Goal: Transaction & Acquisition: Purchase product/service

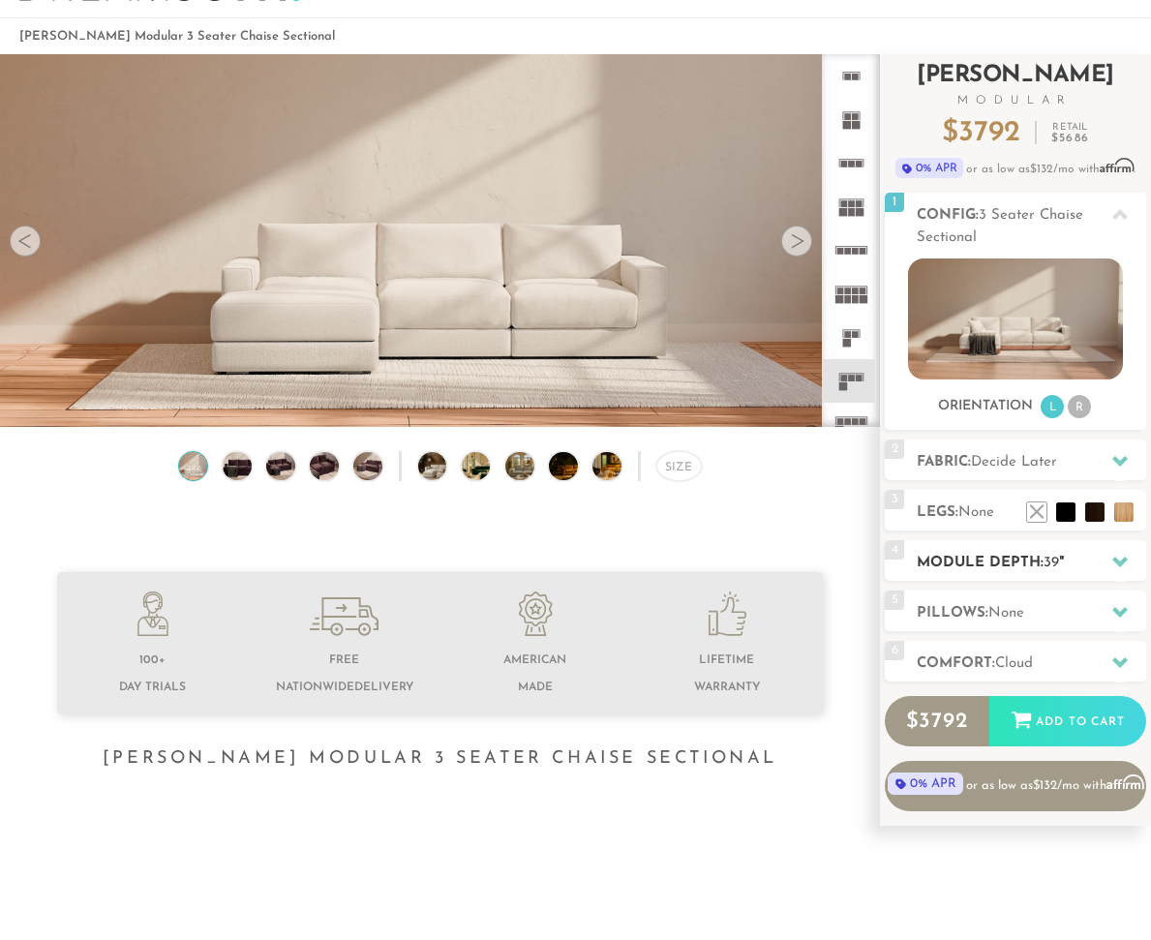
scroll to position [73, 0]
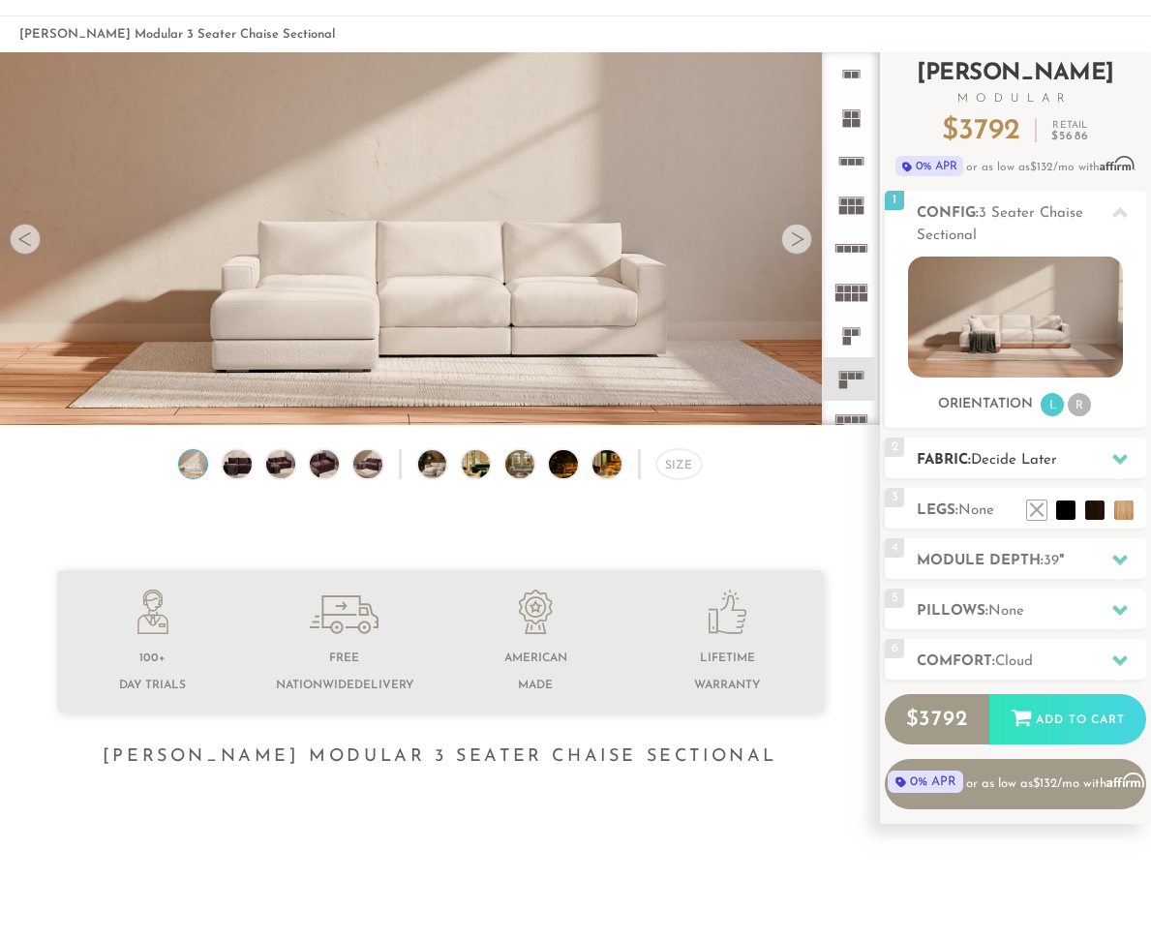
click at [973, 467] on h2 "Fabric: Decide Later" at bounding box center [1031, 460] width 229 height 22
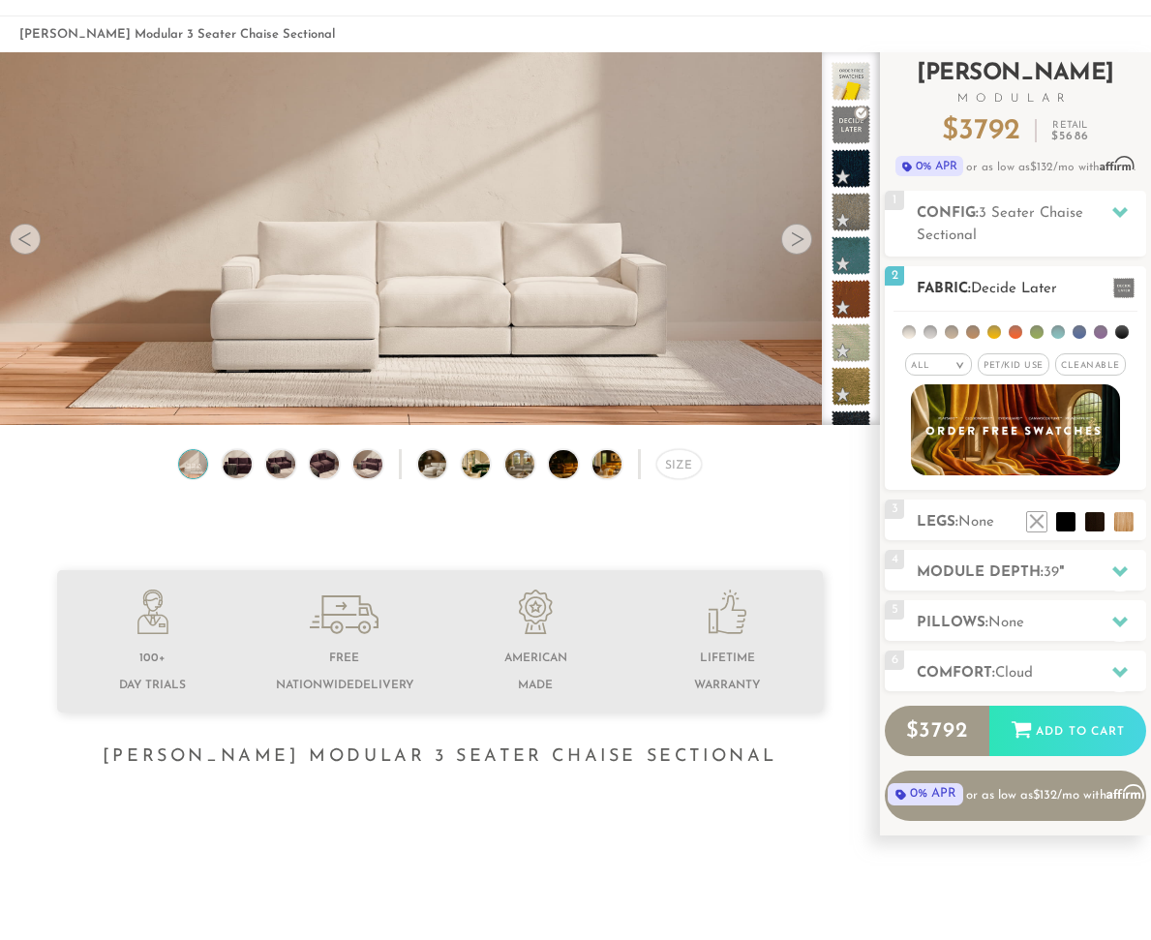
click at [1010, 363] on span "Pet/Kid Use x" at bounding box center [1014, 364] width 72 height 22
click at [1090, 364] on span "Cleanable x" at bounding box center [1097, 364] width 71 height 22
click at [1047, 272] on div "2 Fabric: Decide Later" at bounding box center [1015, 286] width 261 height 41
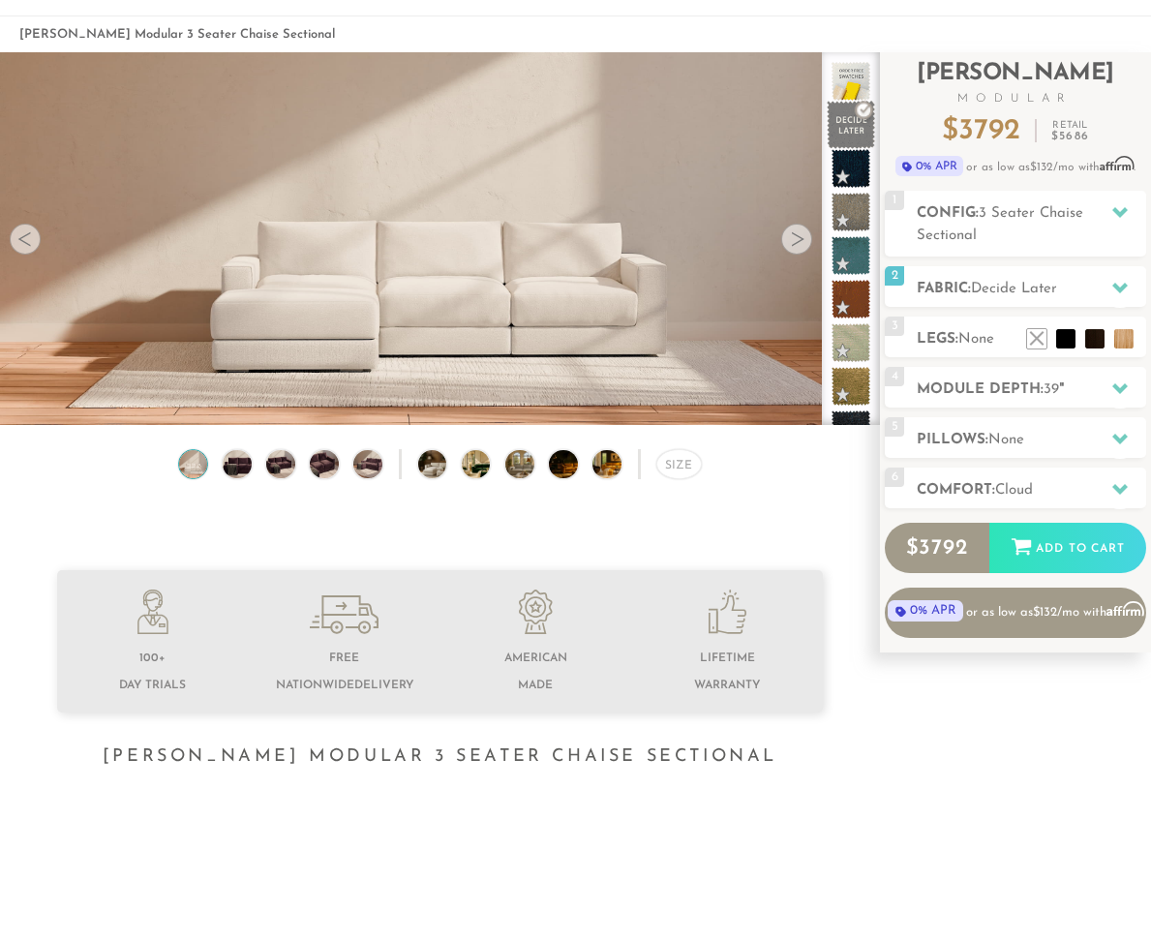
click at [839, 135] on span at bounding box center [851, 125] width 48 height 48
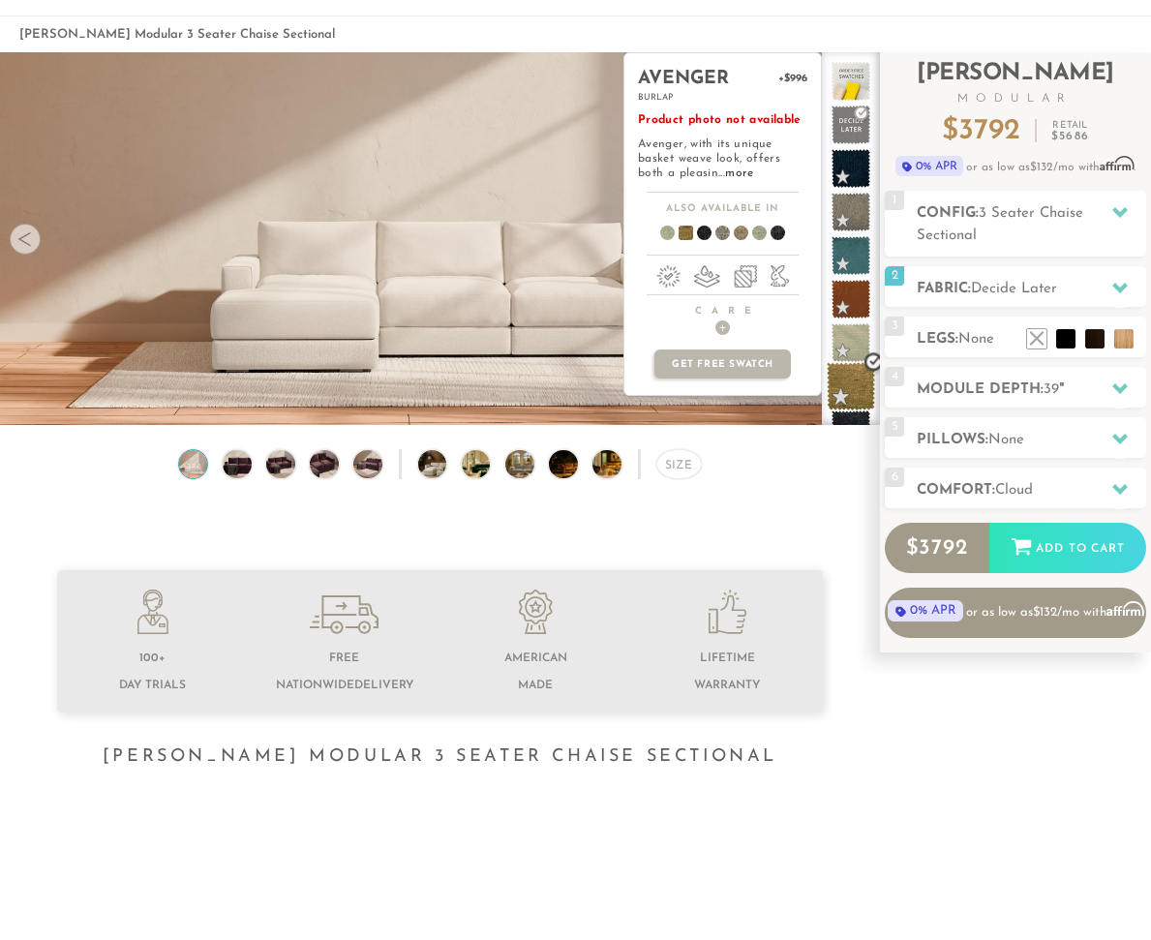
click at [836, 378] on span at bounding box center [851, 386] width 48 height 48
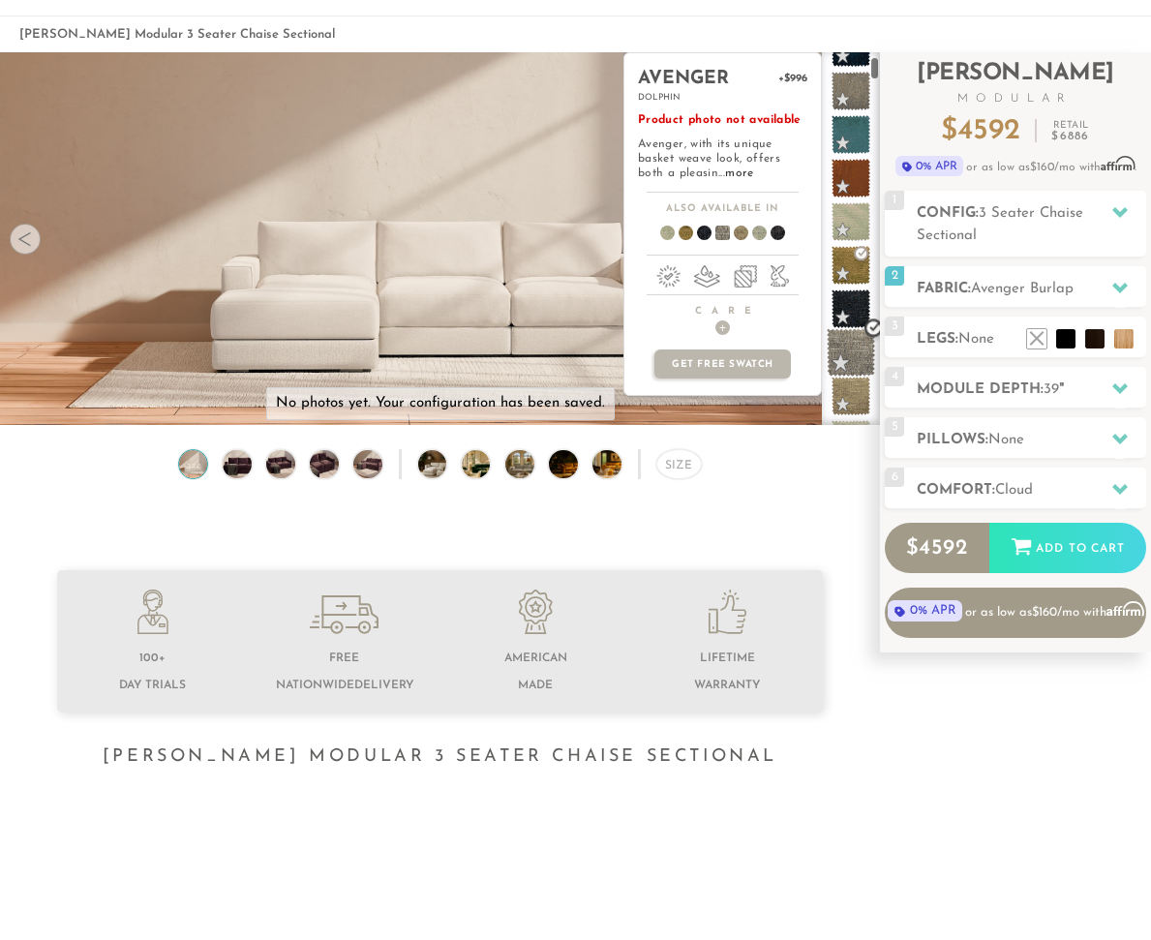
click at [857, 340] on span at bounding box center [851, 352] width 48 height 48
click at [851, 395] on span at bounding box center [851, 396] width 48 height 48
click at [716, 318] on h4 "Care +" at bounding box center [722, 320] width 196 height 30
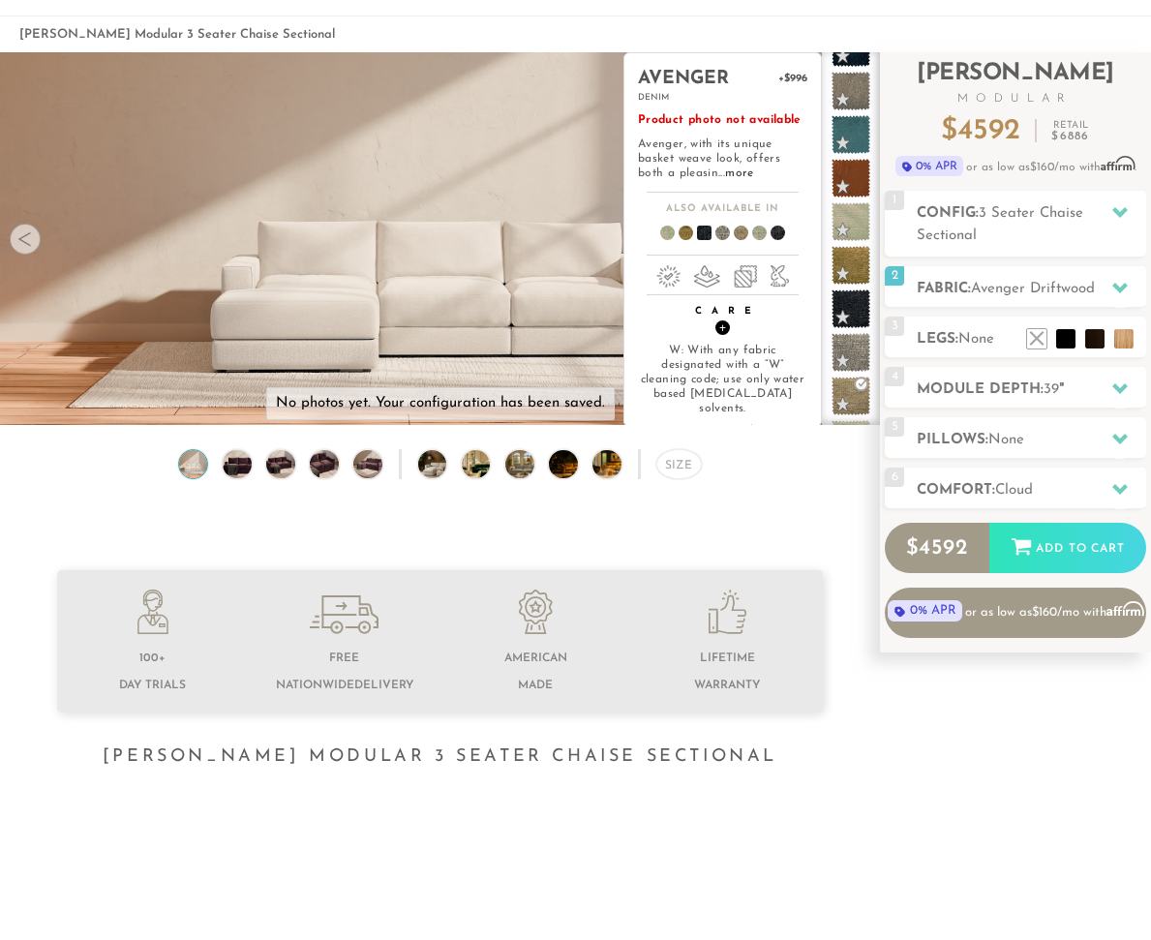
click at [716, 318] on h4 "Care +" at bounding box center [722, 320] width 196 height 30
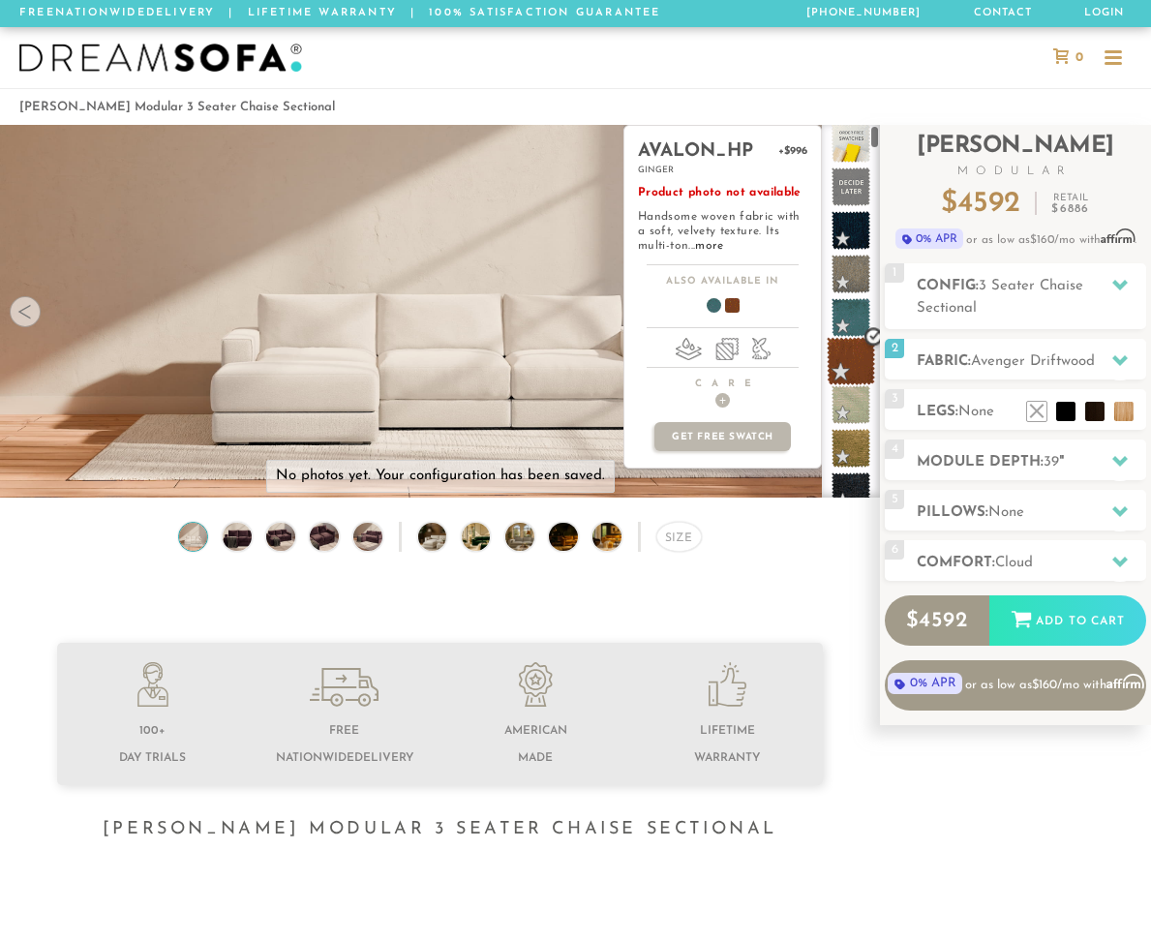
scroll to position [0, 0]
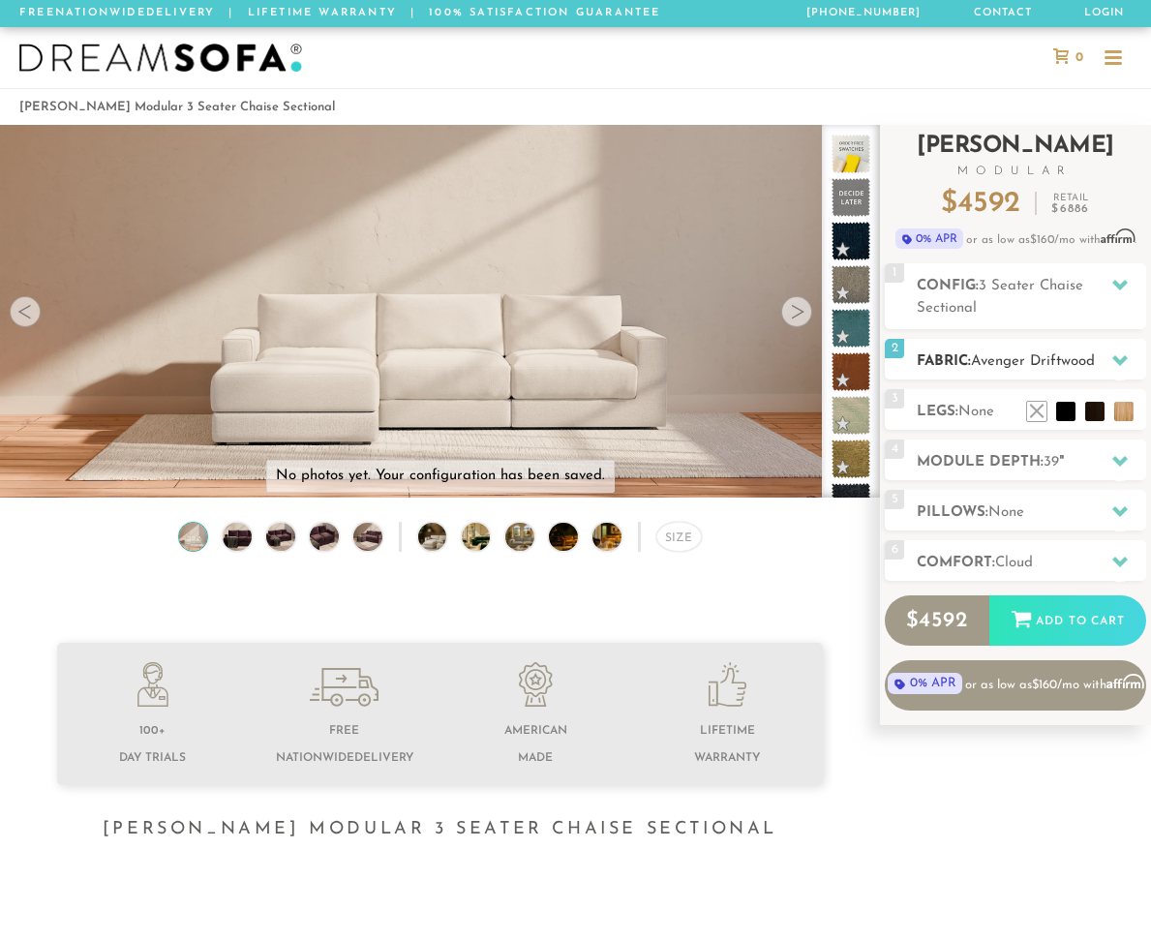
click at [1006, 369] on h2 "Fabric: Avenger Driftwood" at bounding box center [1031, 361] width 229 height 22
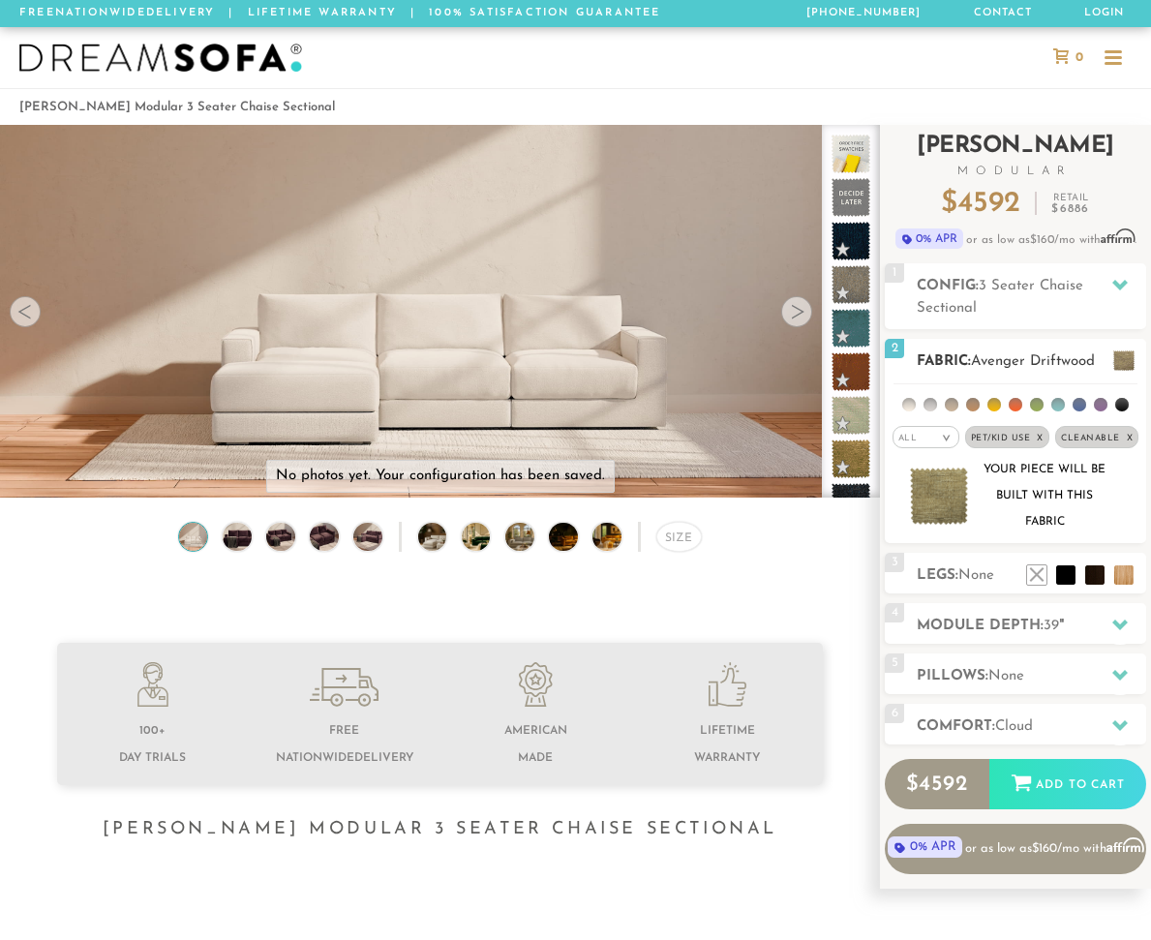
click at [1042, 434] on span "Pet/Kid Use x" at bounding box center [1007, 437] width 84 height 22
click at [1127, 434] on span "Cleanable x" at bounding box center [1089, 437] width 83 height 22
click at [957, 432] on div "All >" at bounding box center [938, 437] width 67 height 22
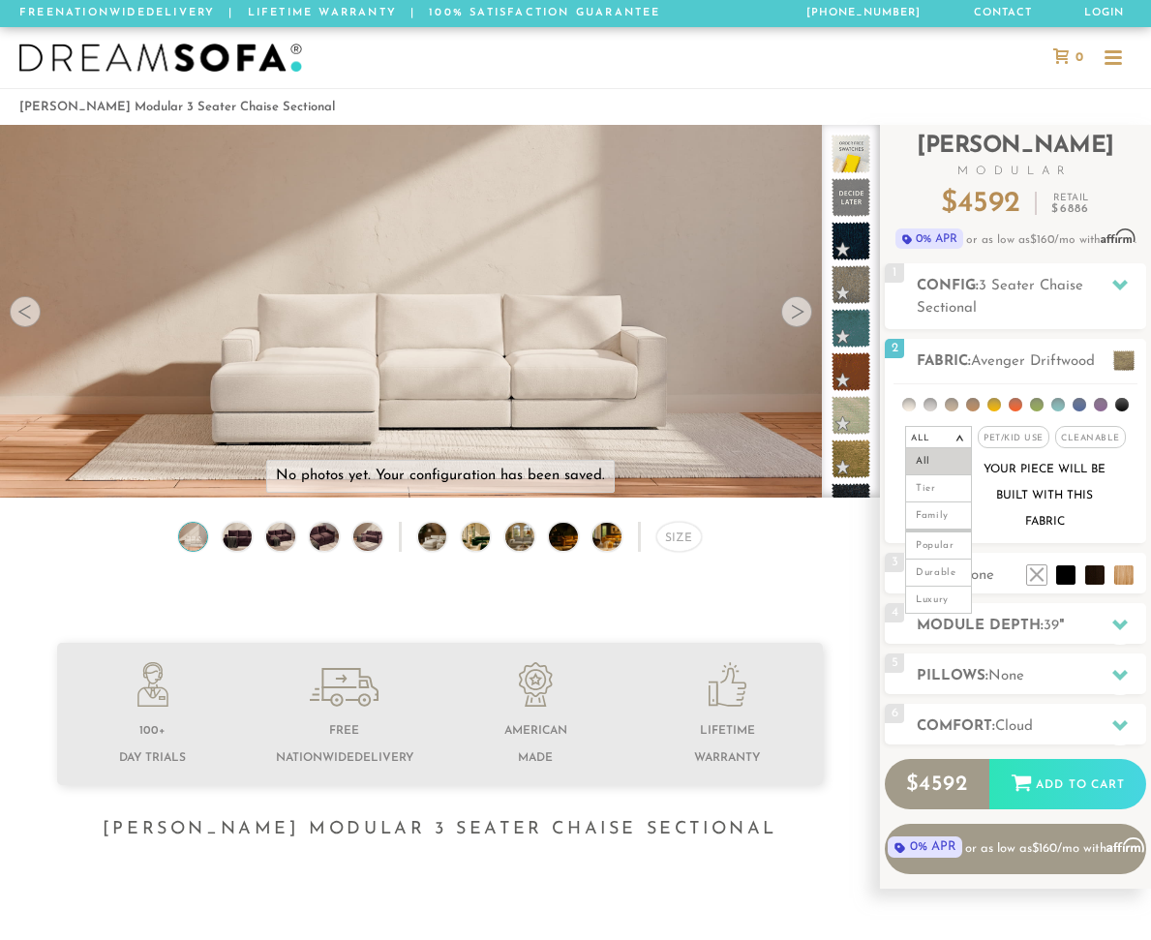
click at [808, 665] on li at bounding box center [727, 716] width 192 height 109
click at [856, 159] on span at bounding box center [851, 154] width 48 height 48
click at [1106, 524] on div "Your piece will be built with this fabric" at bounding box center [1045, 496] width 130 height 78
click at [1040, 585] on li at bounding box center [1007, 545] width 77 height 77
click at [1067, 581] on li at bounding box center [1036, 545] width 77 height 77
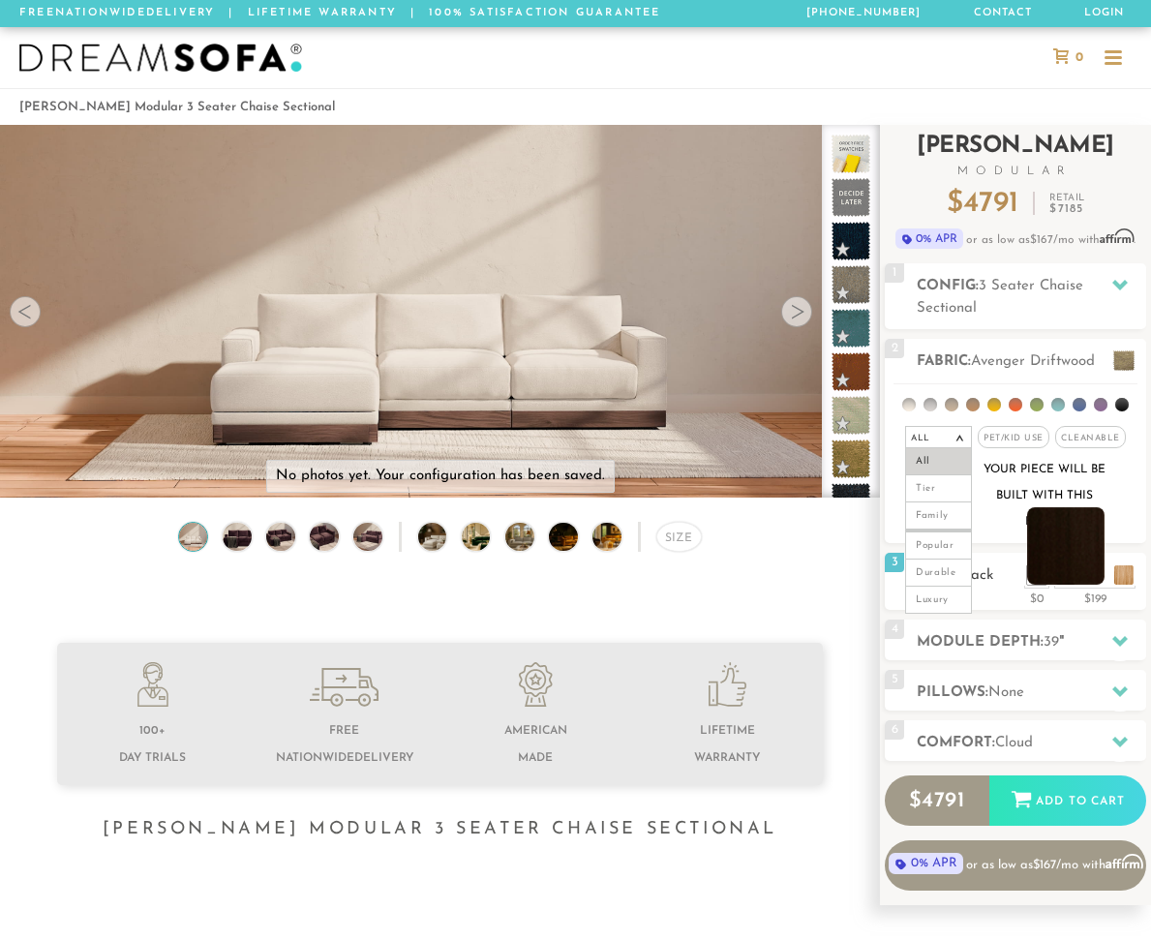
click at [1089, 581] on li at bounding box center [1065, 545] width 77 height 77
click at [1109, 580] on ul at bounding box center [1080, 570] width 116 height 29
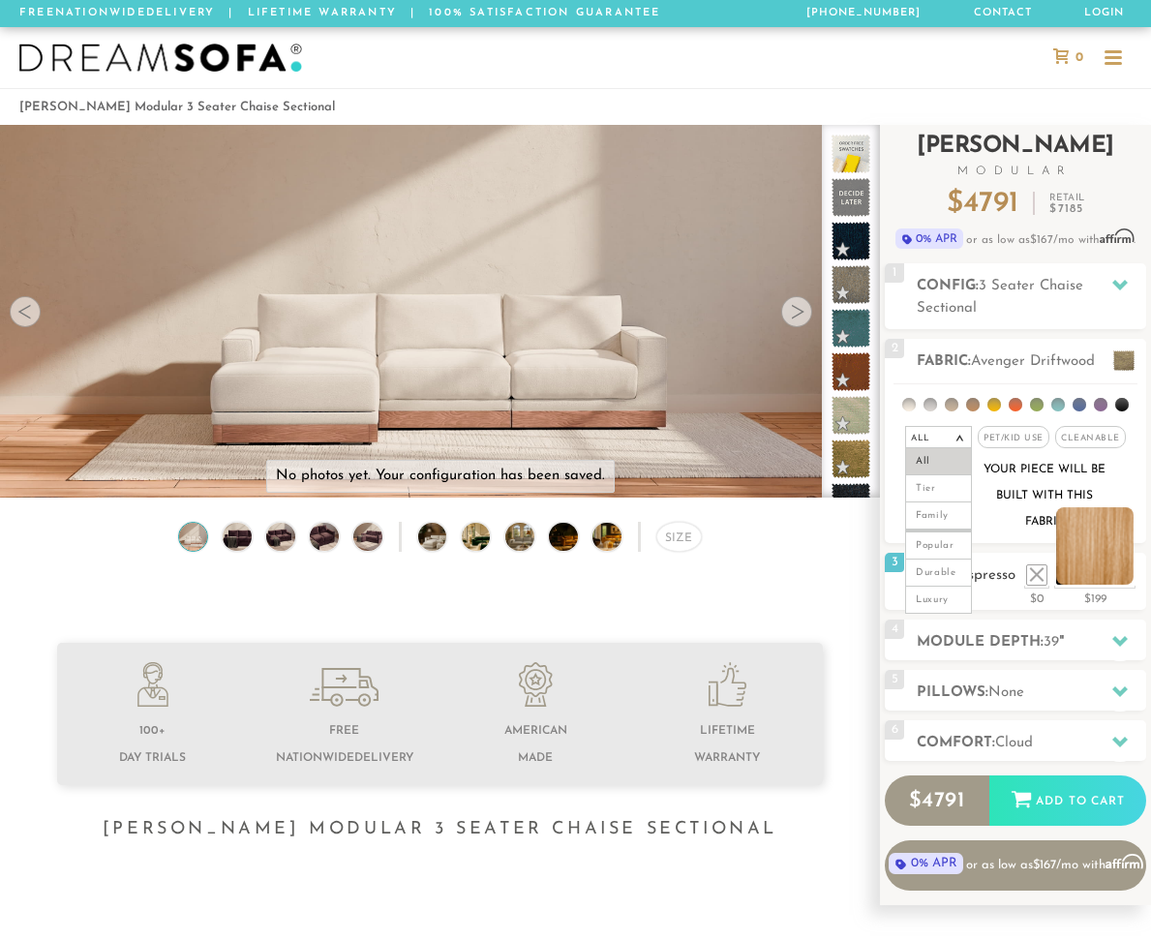
click at [1121, 580] on li at bounding box center [1094, 545] width 77 height 77
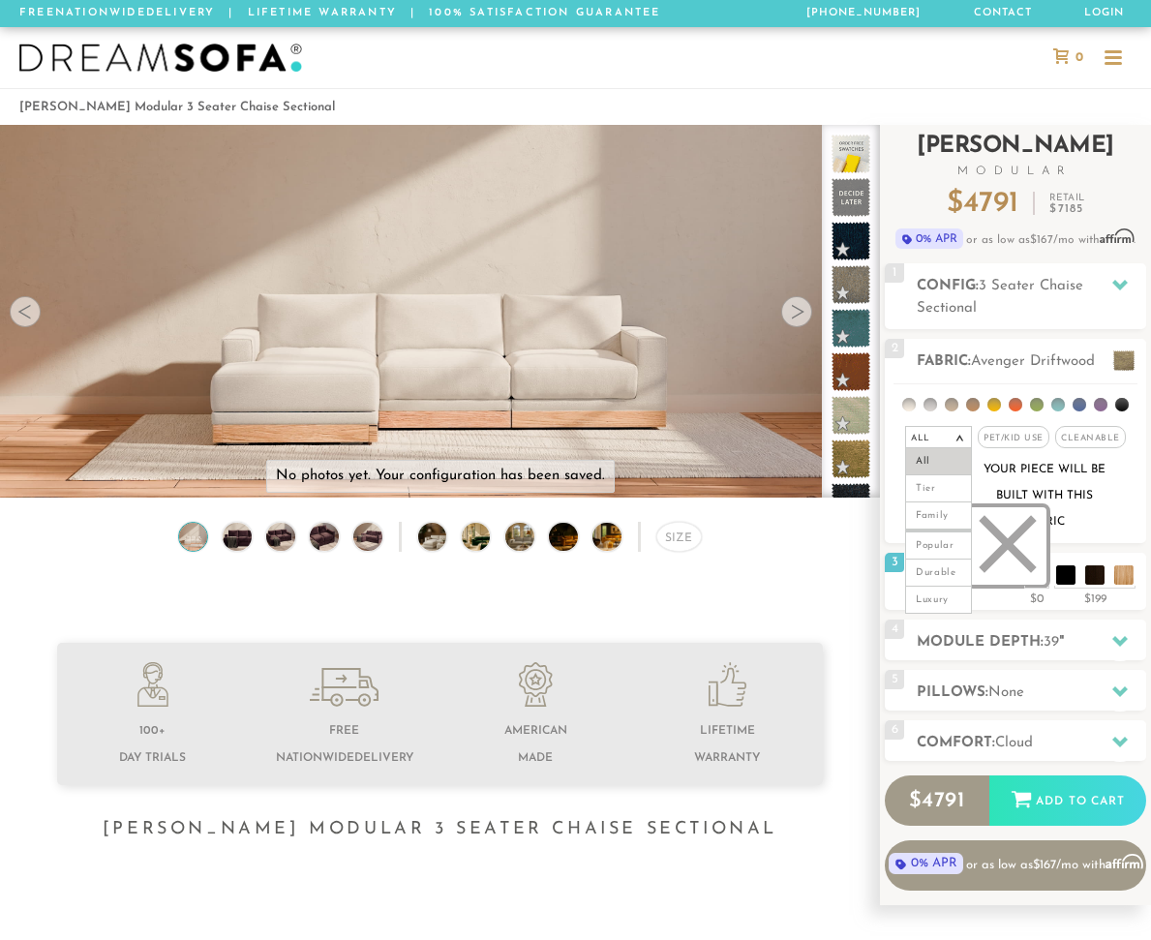
click at [1033, 581] on li at bounding box center [1007, 545] width 77 height 77
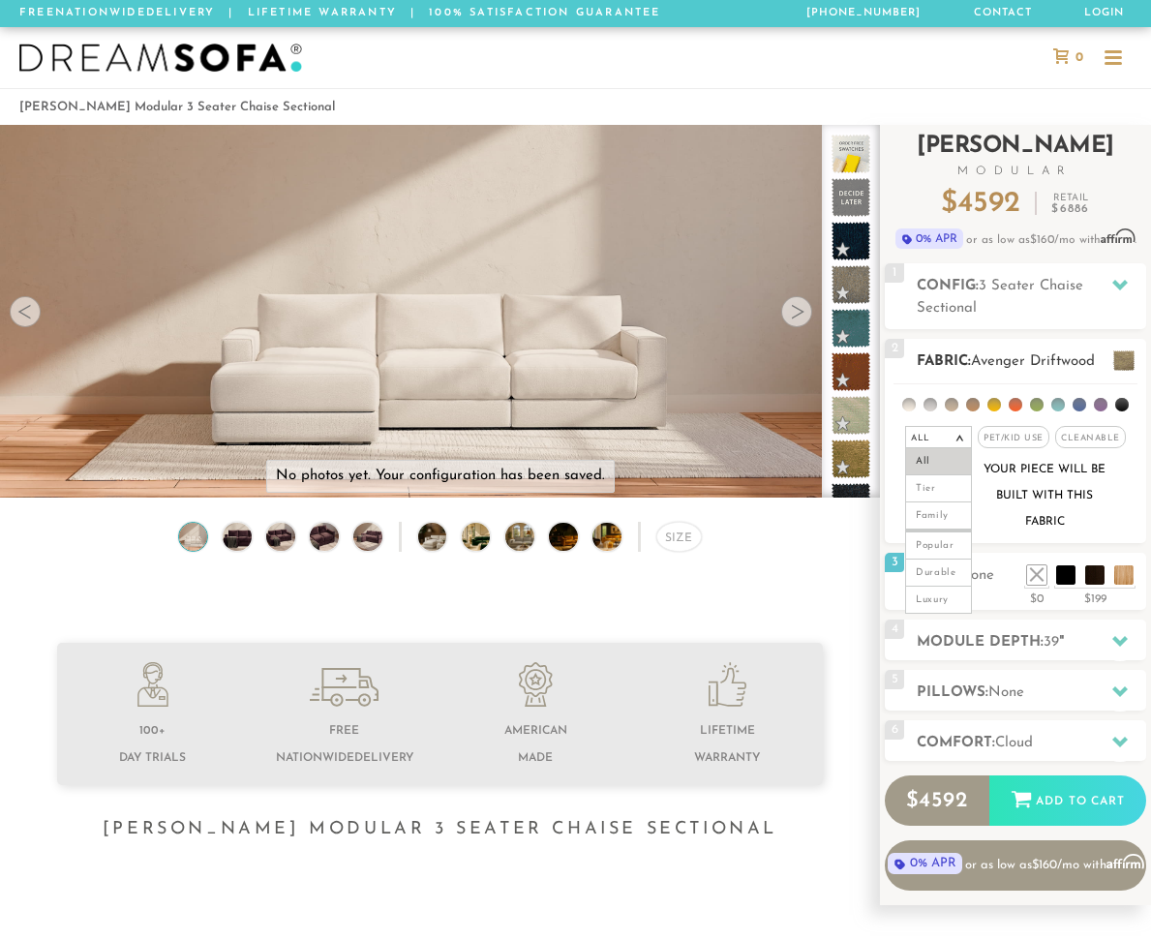
click at [975, 410] on ul at bounding box center [1015, 402] width 244 height 36
click at [974, 404] on li at bounding box center [973, 405] width 14 height 14
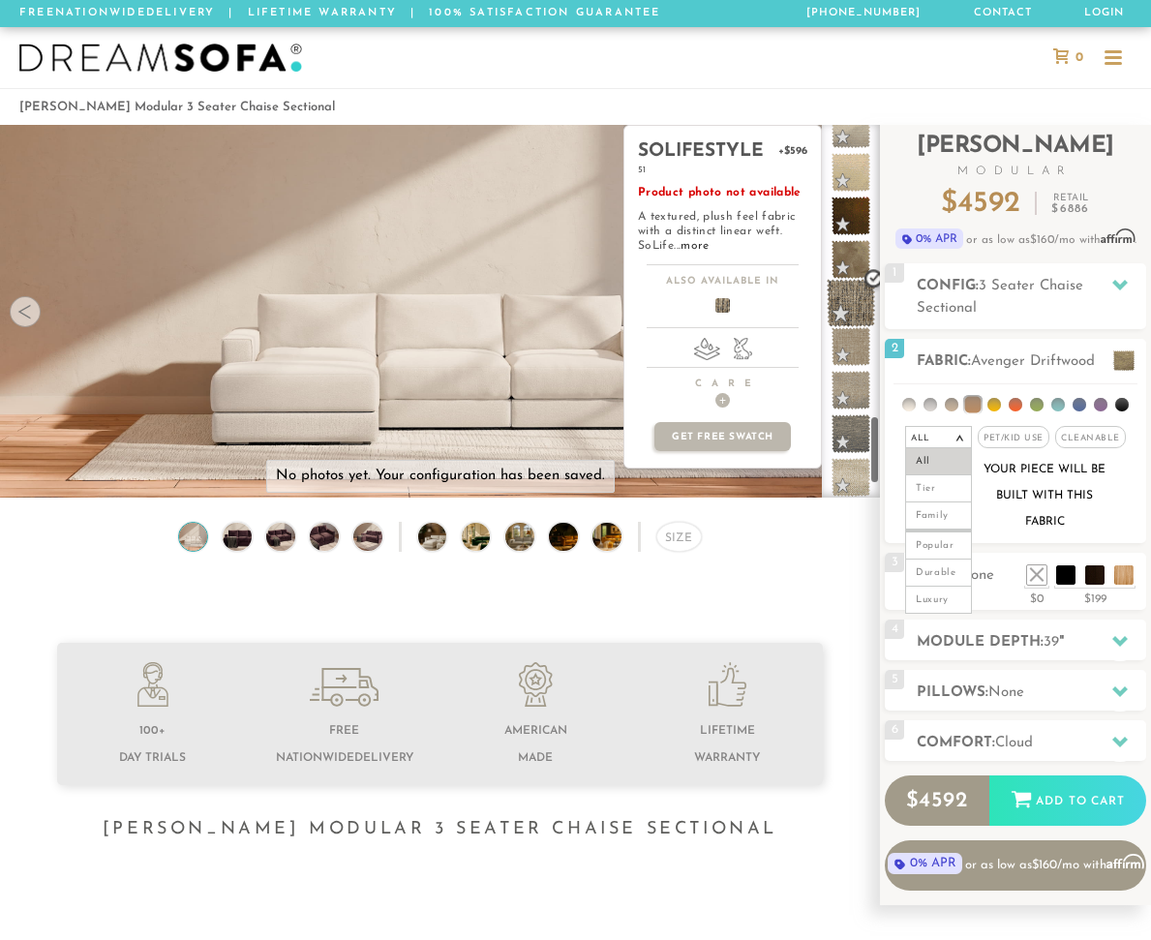
scroll to position [1645, 0]
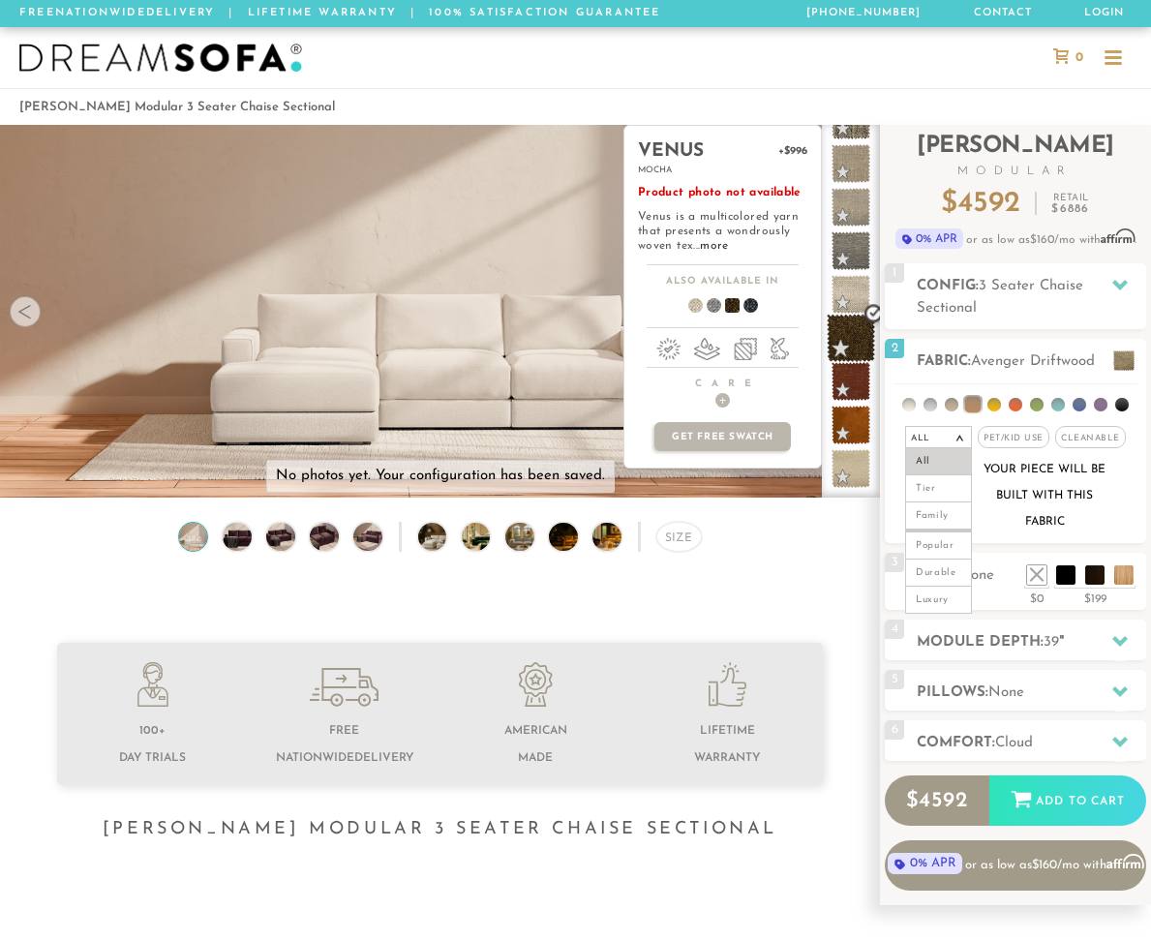
click at [856, 352] on span at bounding box center [851, 338] width 48 height 48
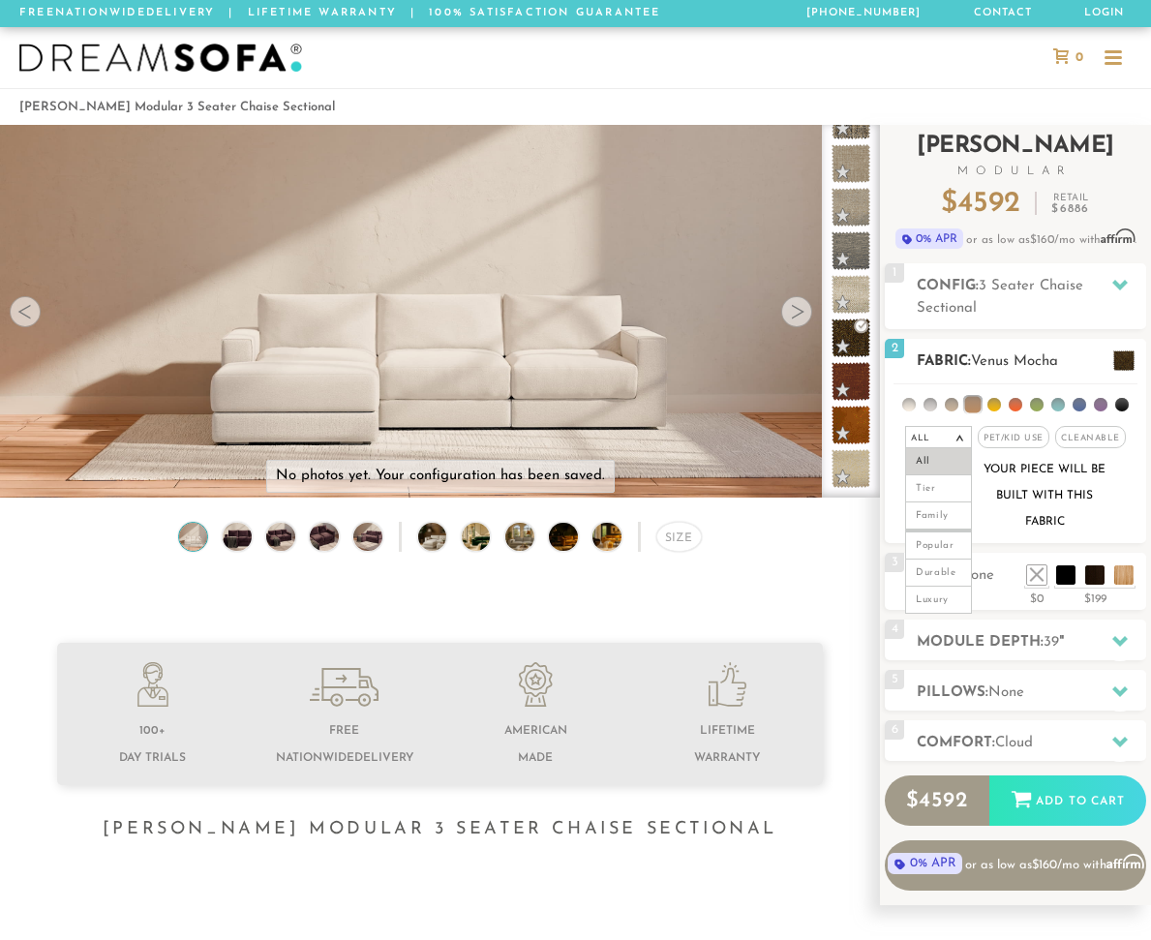
click at [963, 435] on em ">" at bounding box center [959, 439] width 15 height 10
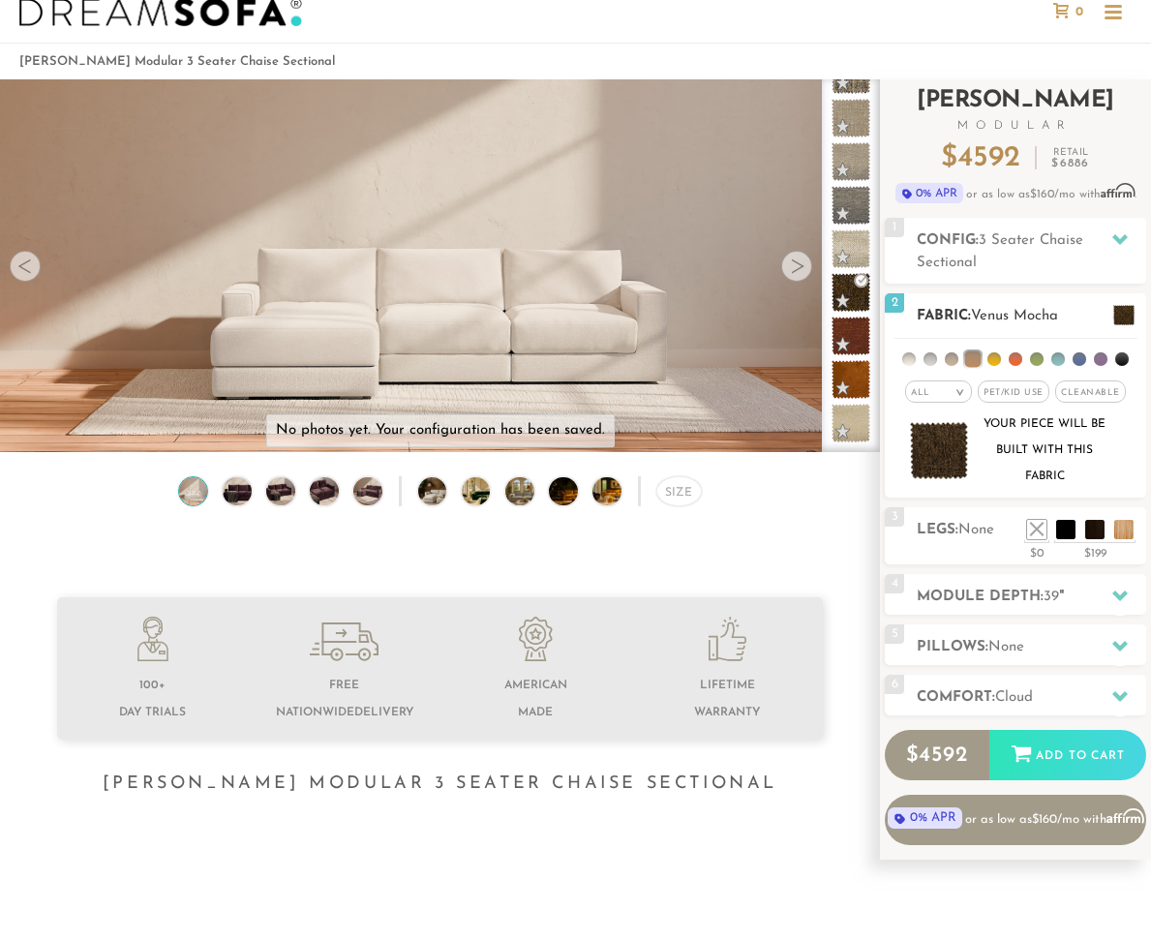
scroll to position [81, 0]
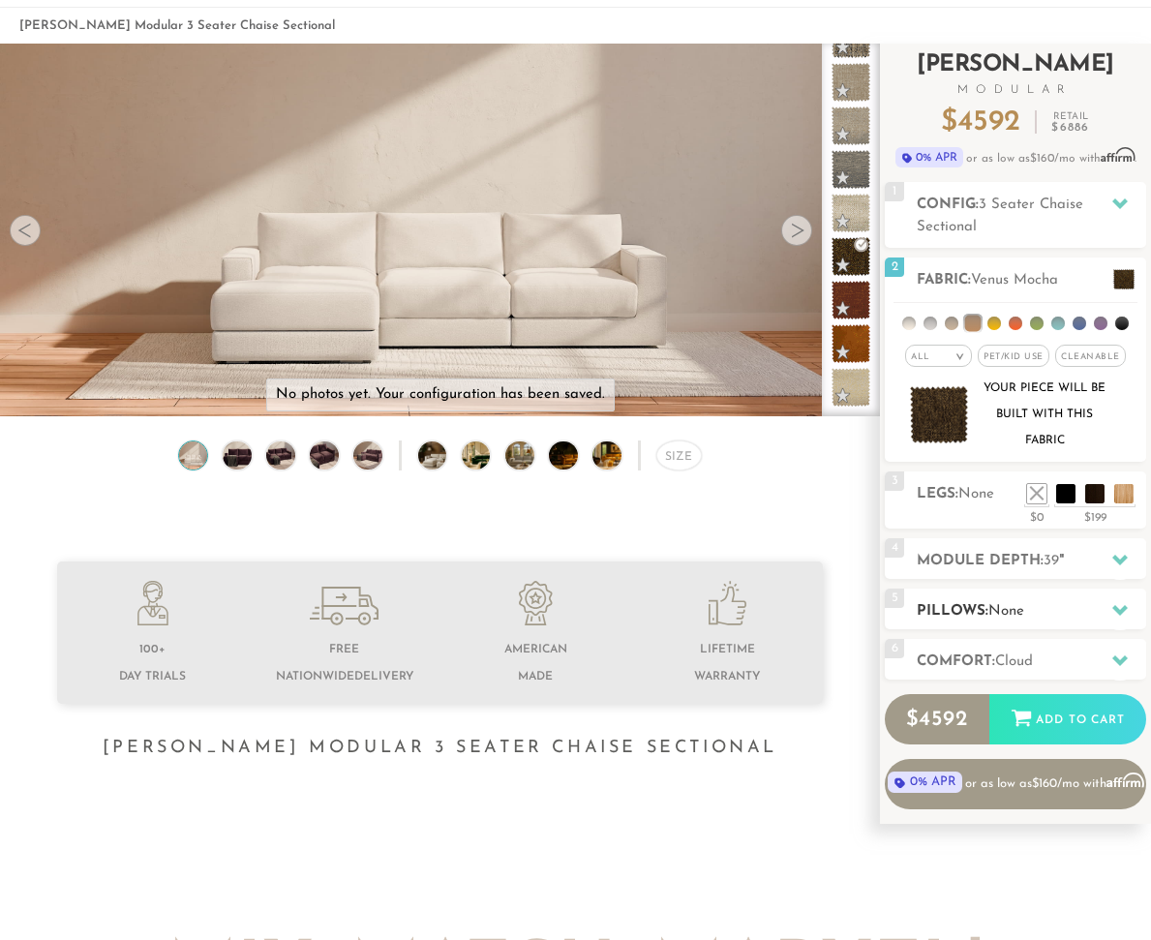
click at [1016, 629] on div "5 Pillows: None" at bounding box center [1015, 608] width 261 height 41
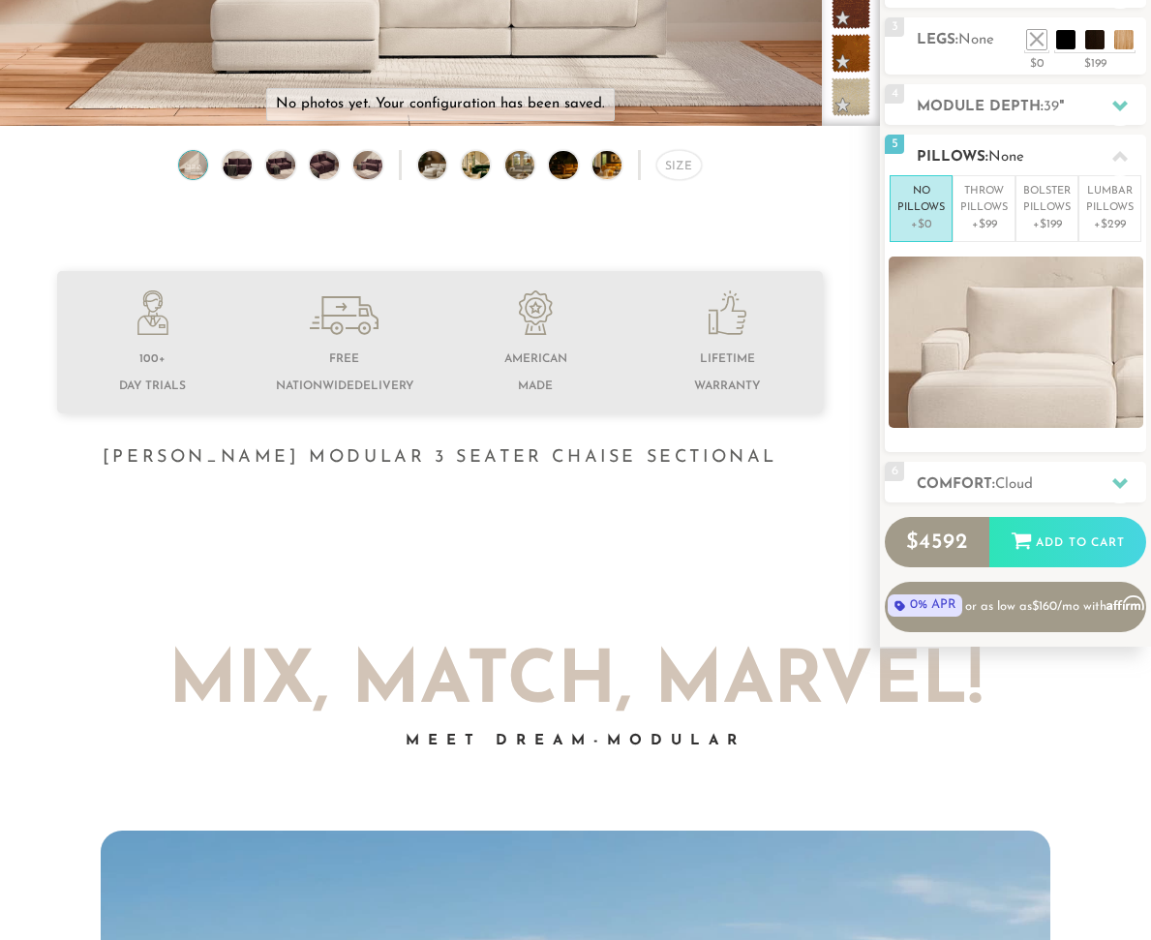
scroll to position [601, 0]
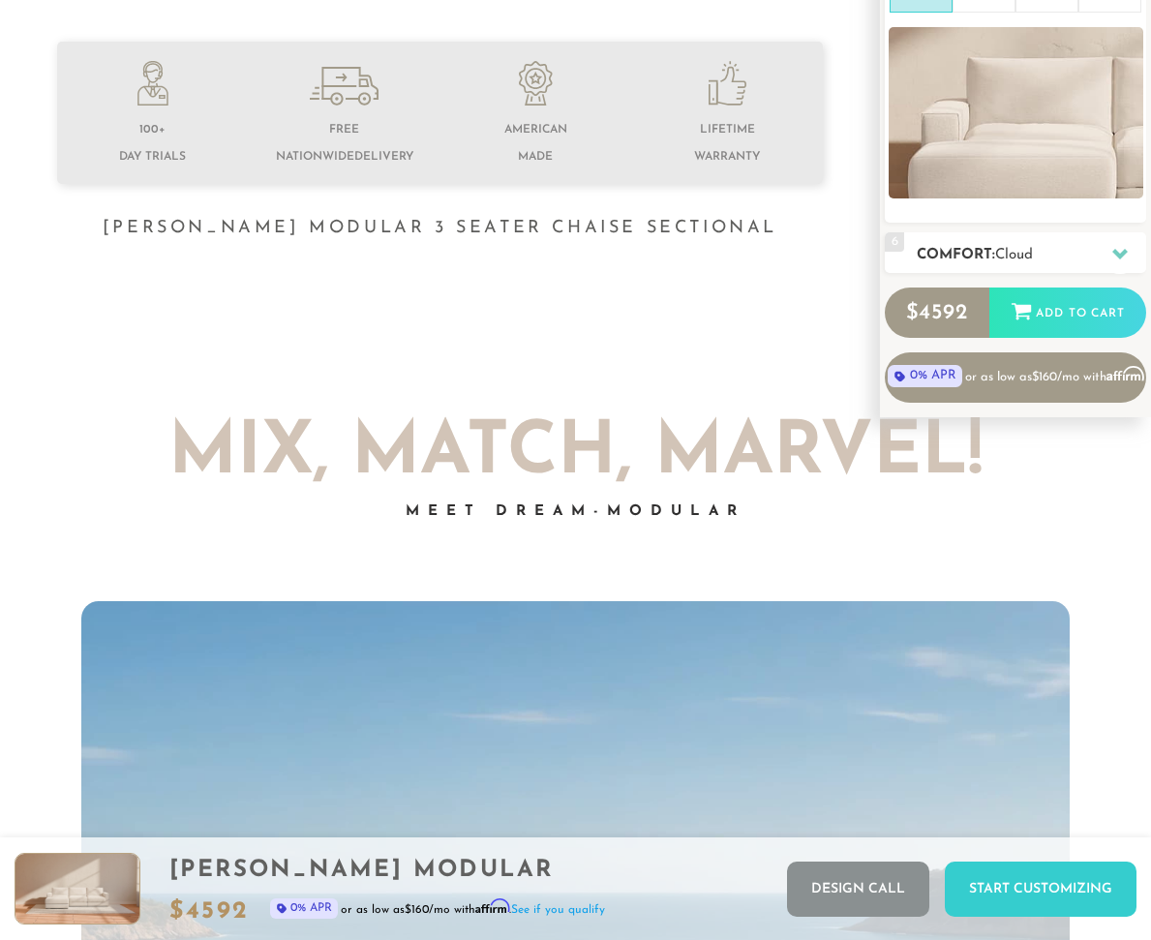
click at [982, 245] on h2 "Comfort: the Cloud" at bounding box center [1031, 255] width 229 height 22
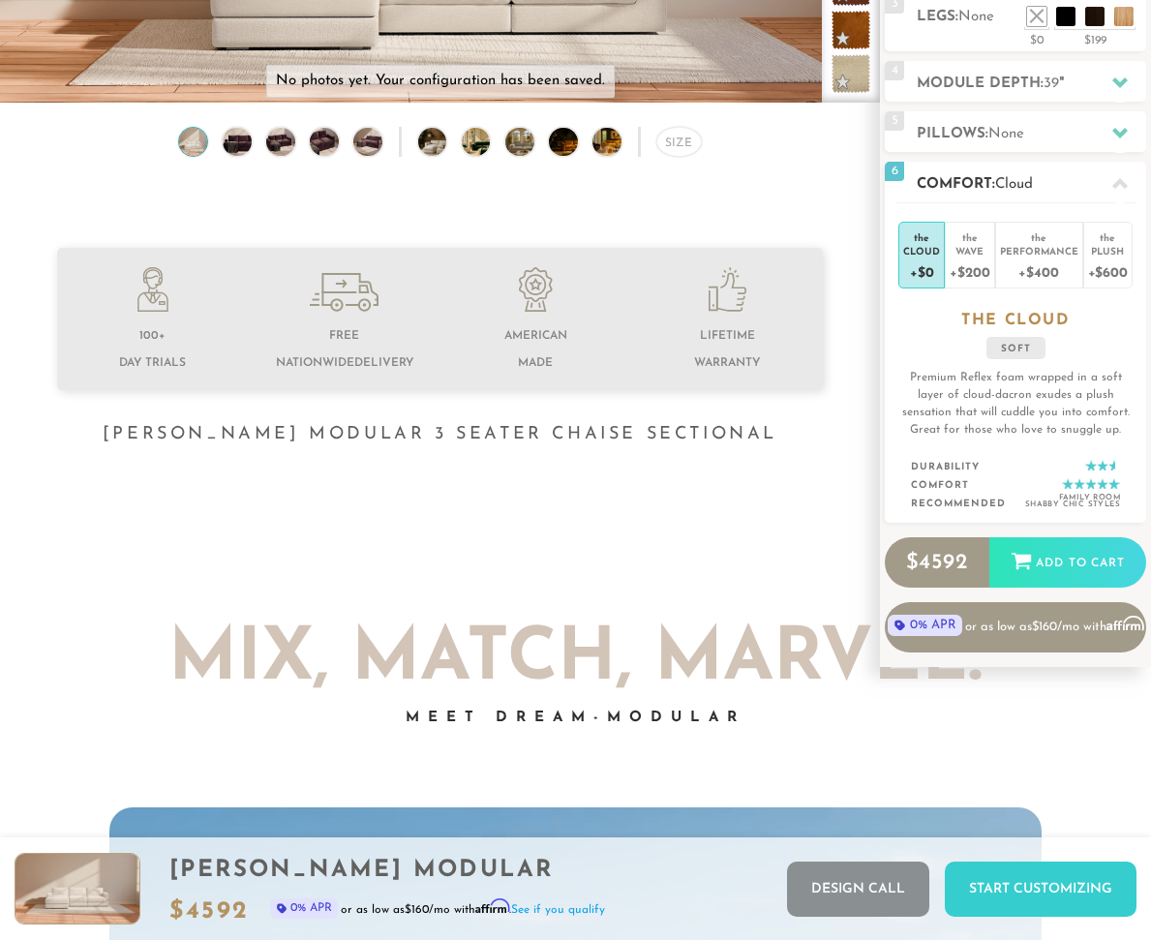
scroll to position [218, 0]
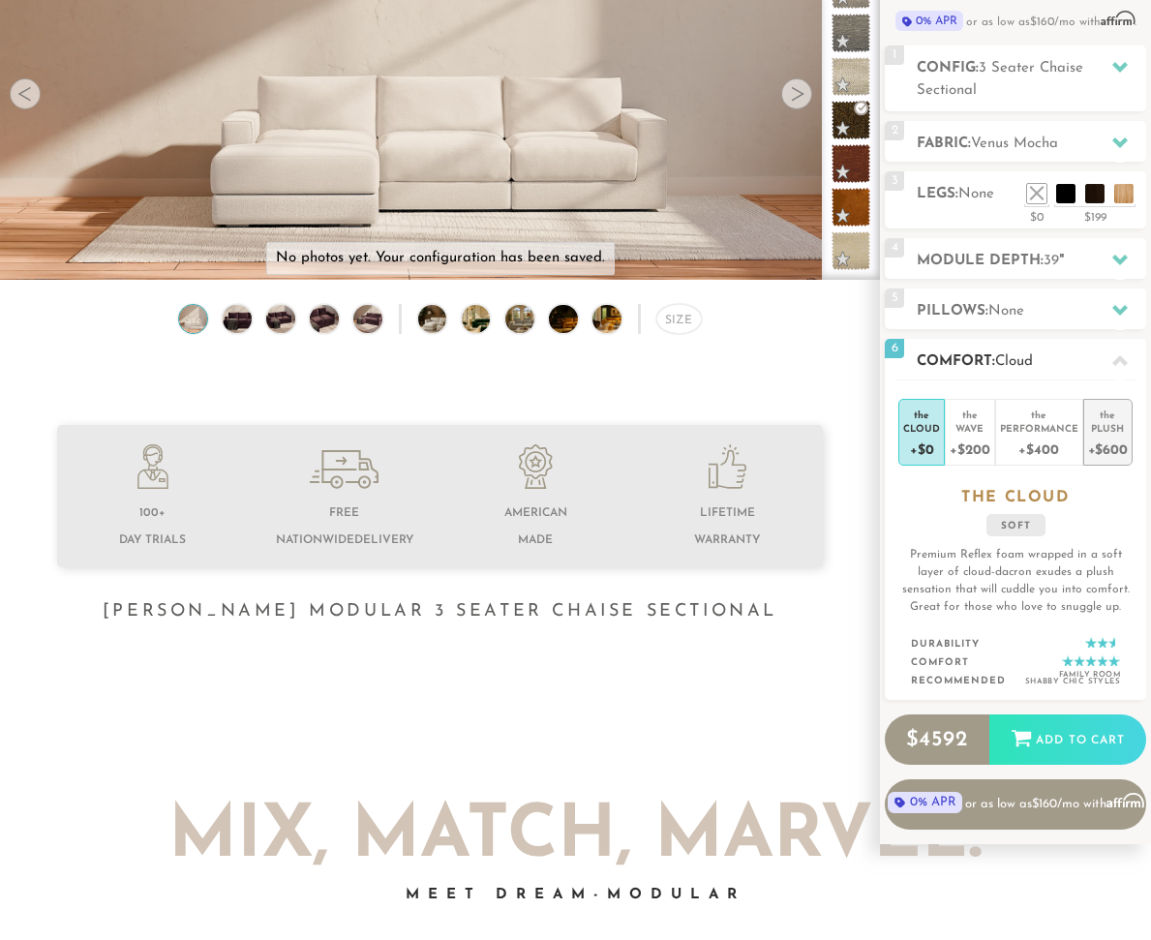
click at [1121, 451] on div "+$600" at bounding box center [1108, 449] width 40 height 28
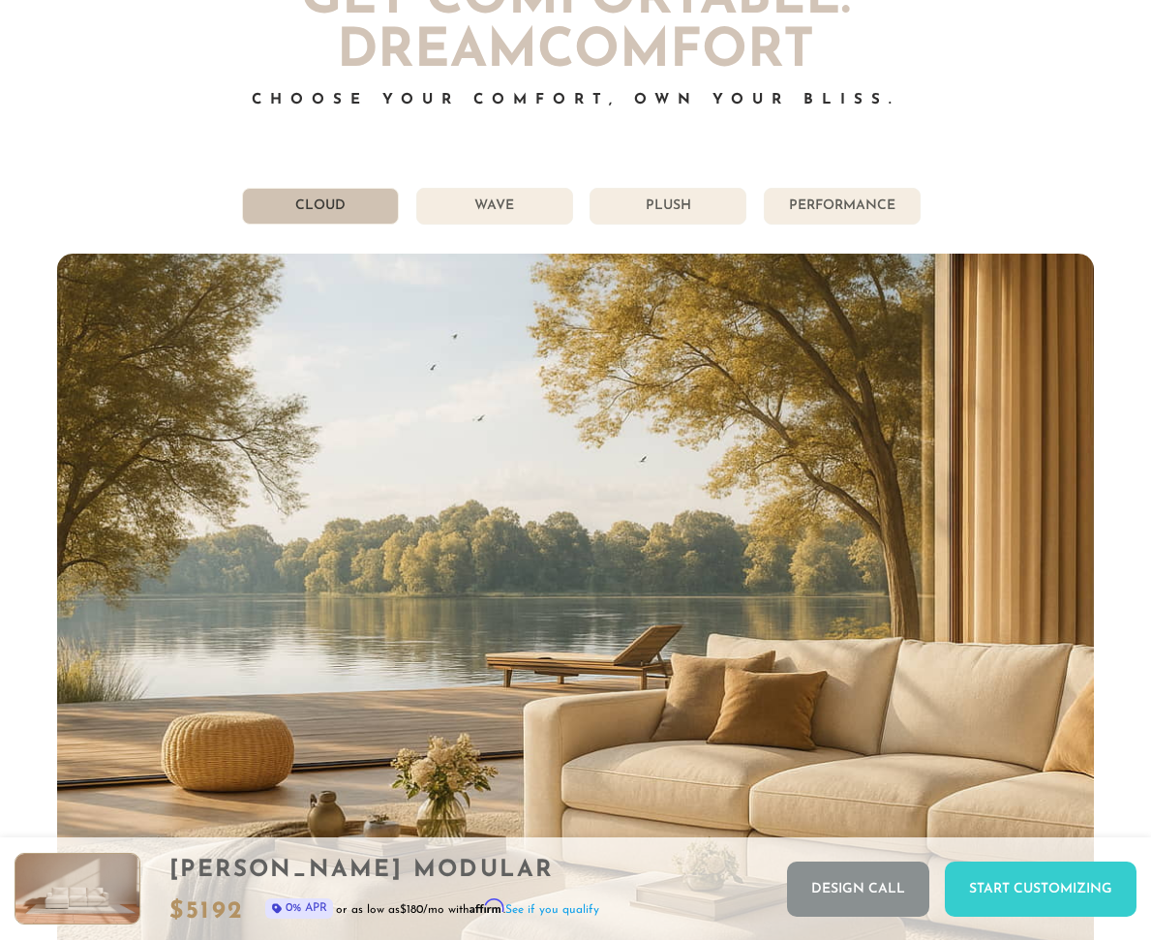
scroll to position [9636, 0]
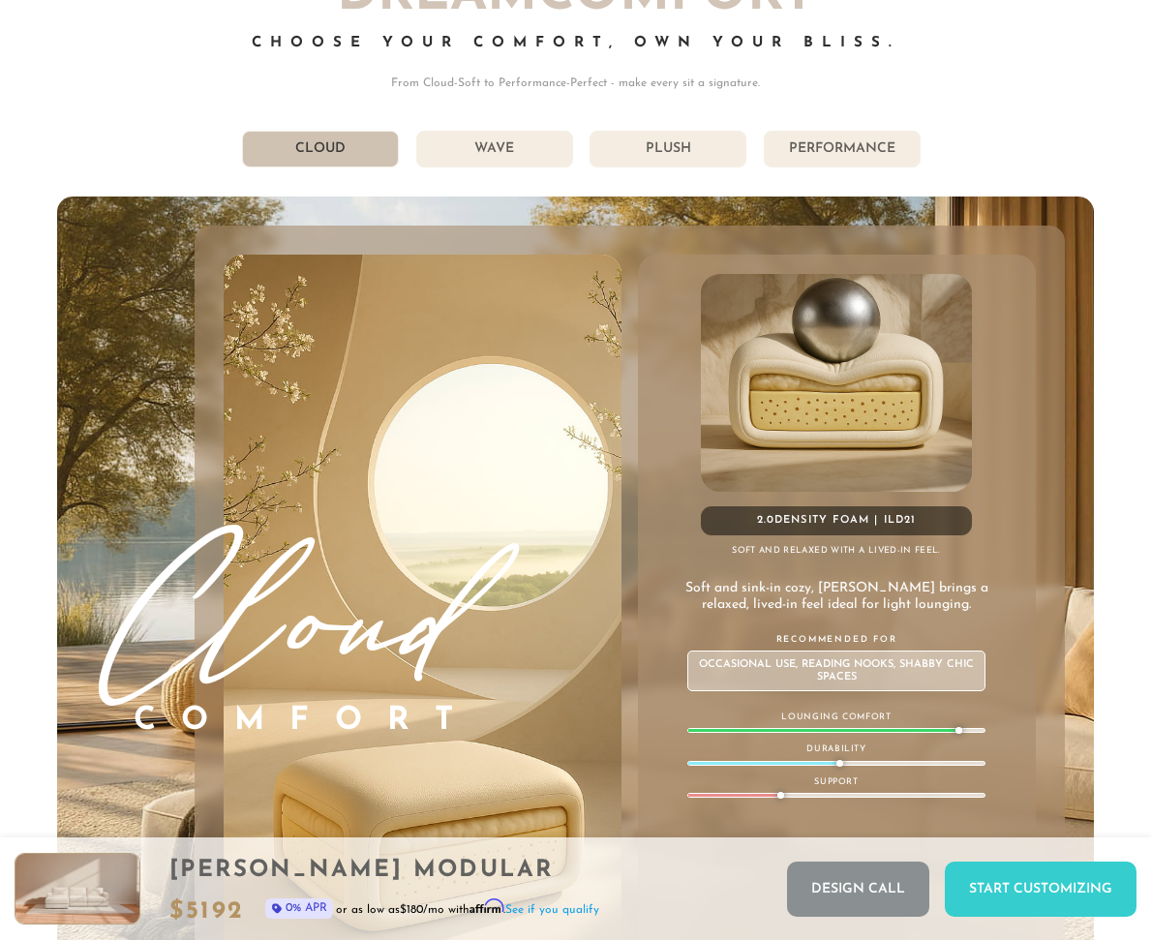
click at [786, 159] on li "Performance" at bounding box center [842, 149] width 157 height 37
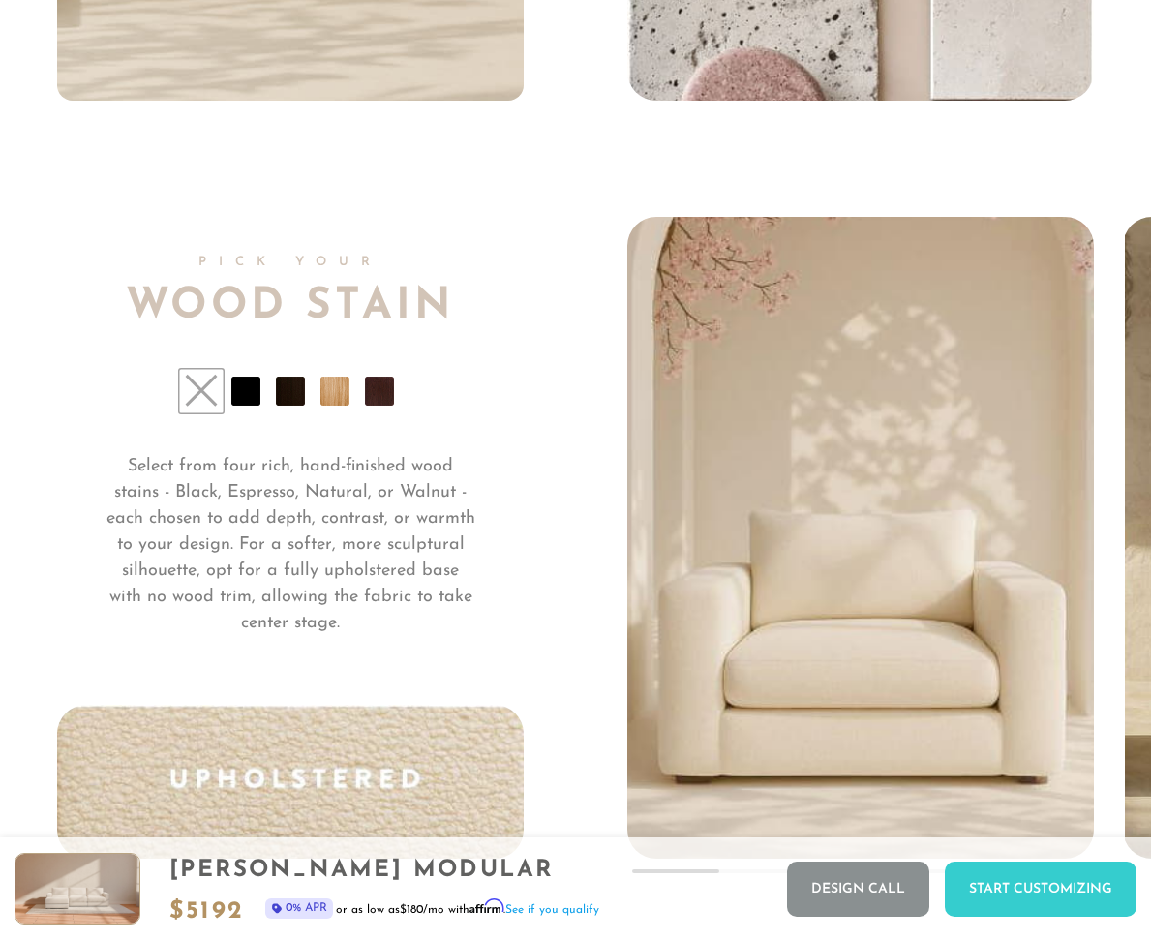
scroll to position [13511, 0]
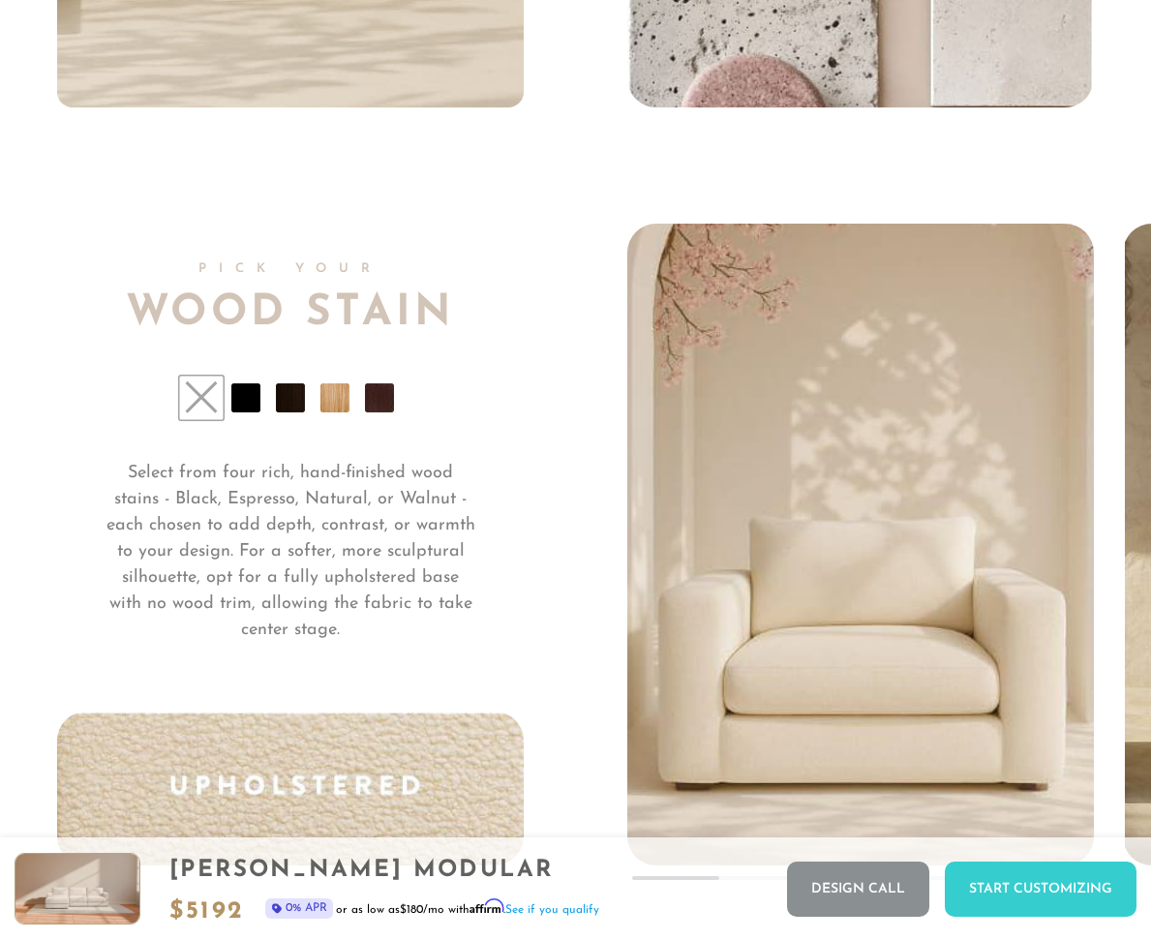
click at [330, 389] on li at bounding box center [334, 397] width 29 height 29
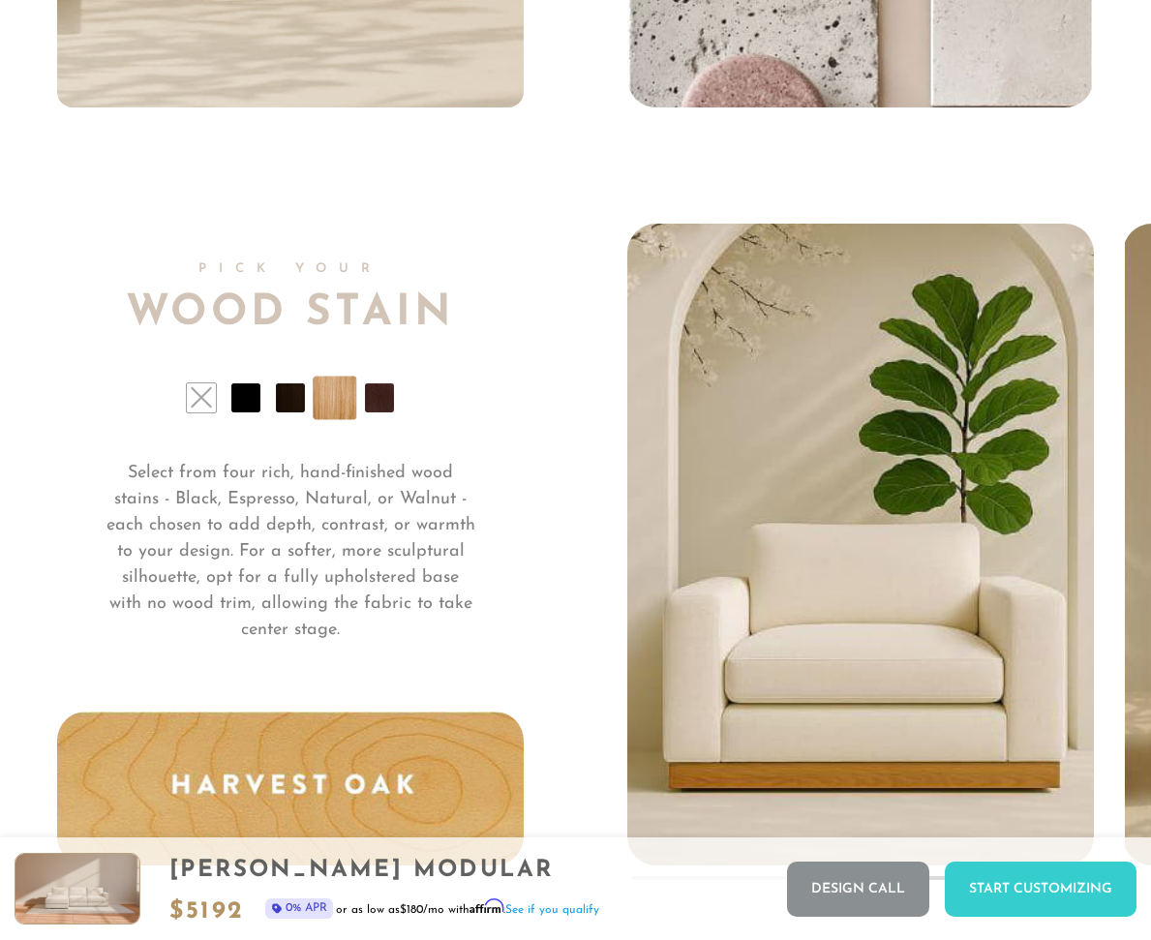
click at [365, 408] on li at bounding box center [379, 397] width 29 height 29
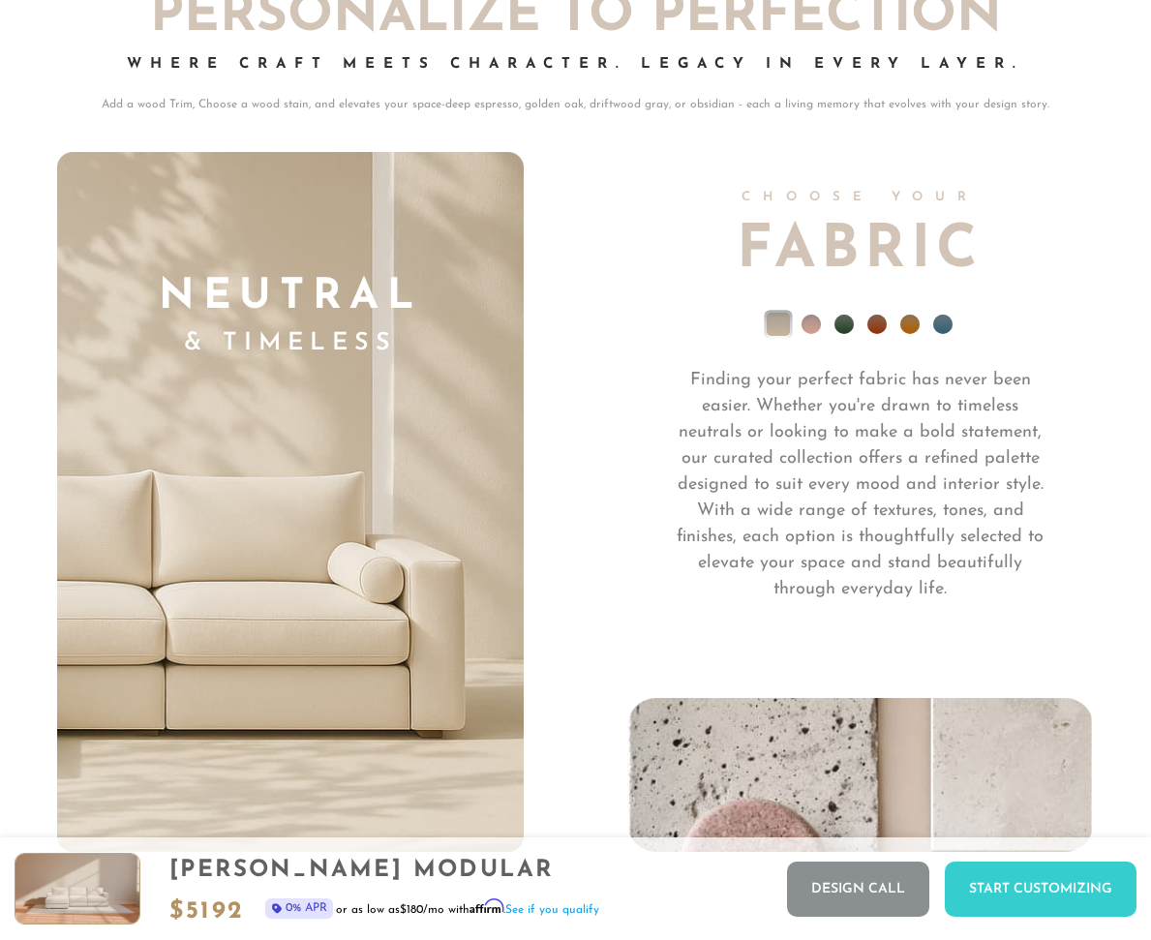
scroll to position [12774, 0]
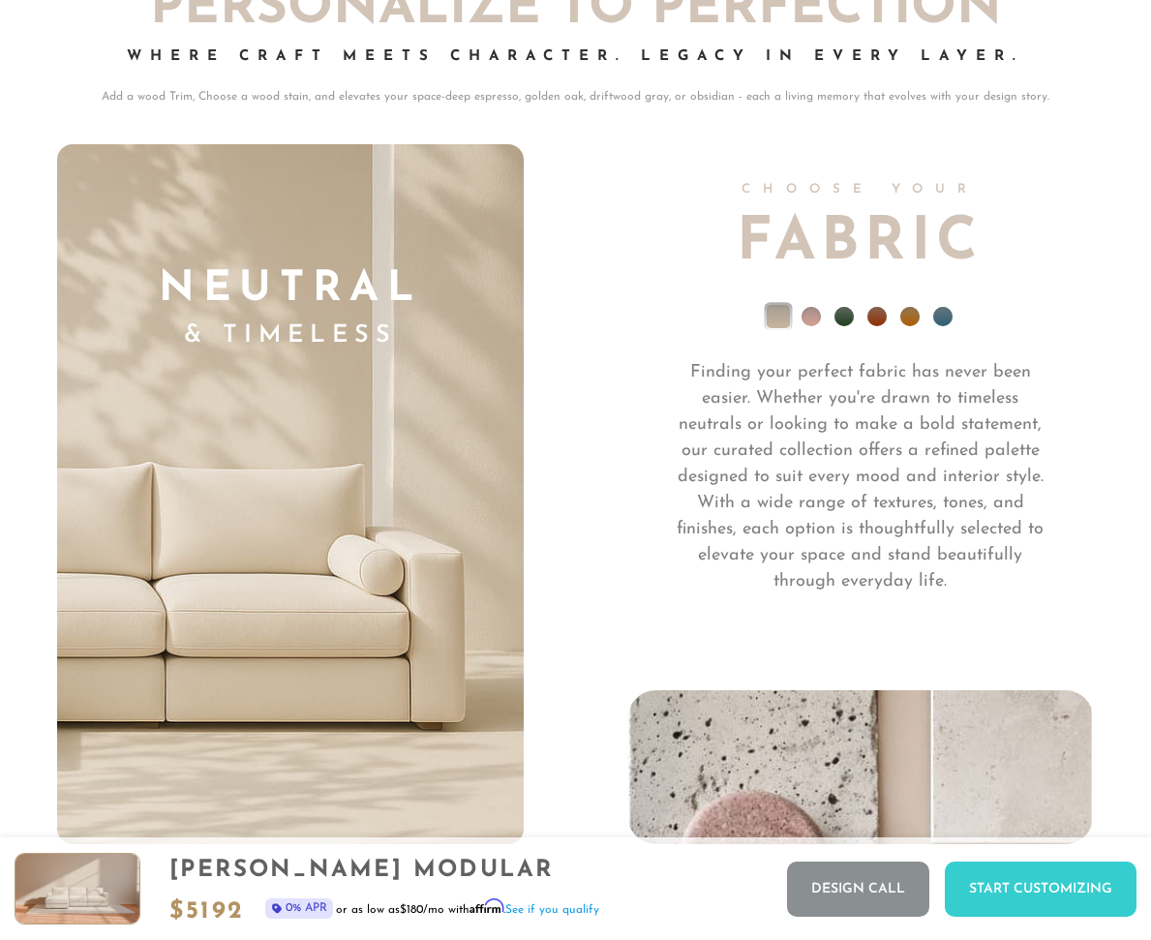
click at [842, 320] on li at bounding box center [843, 316] width 19 height 19
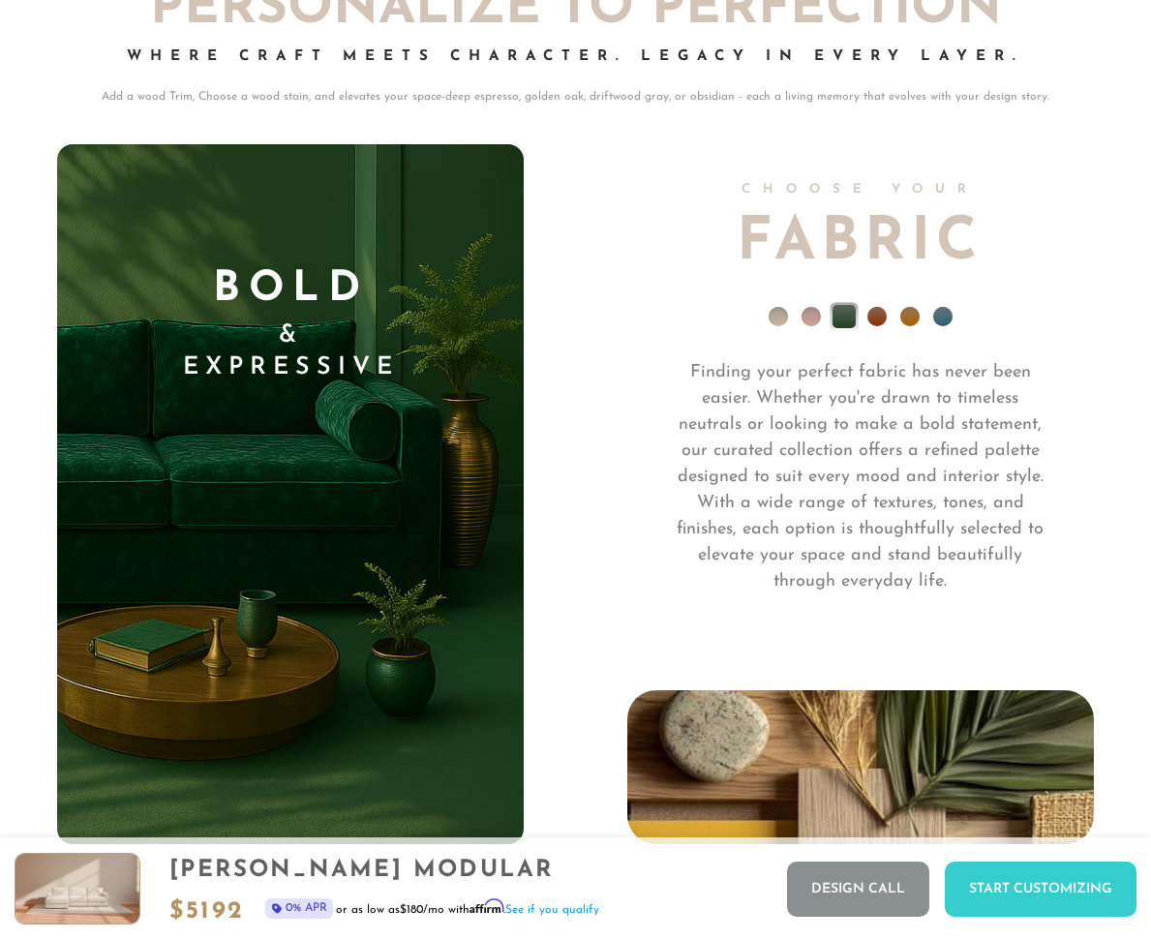
click at [887, 321] on ul at bounding box center [860, 321] width 467 height 77
click at [870, 318] on li at bounding box center [876, 316] width 19 height 19
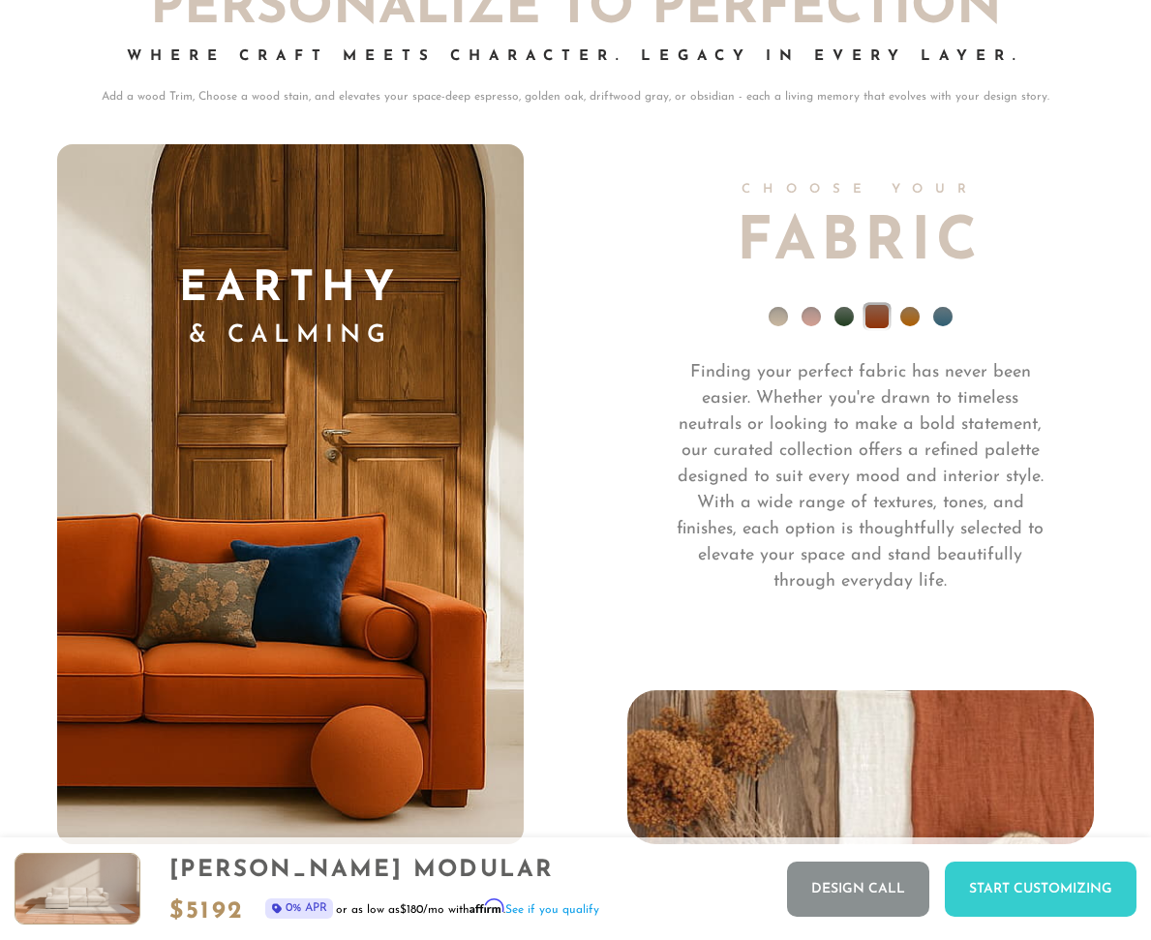
click at [907, 299] on ul at bounding box center [860, 321] width 467 height 77
click at [907, 312] on li at bounding box center [909, 316] width 19 height 19
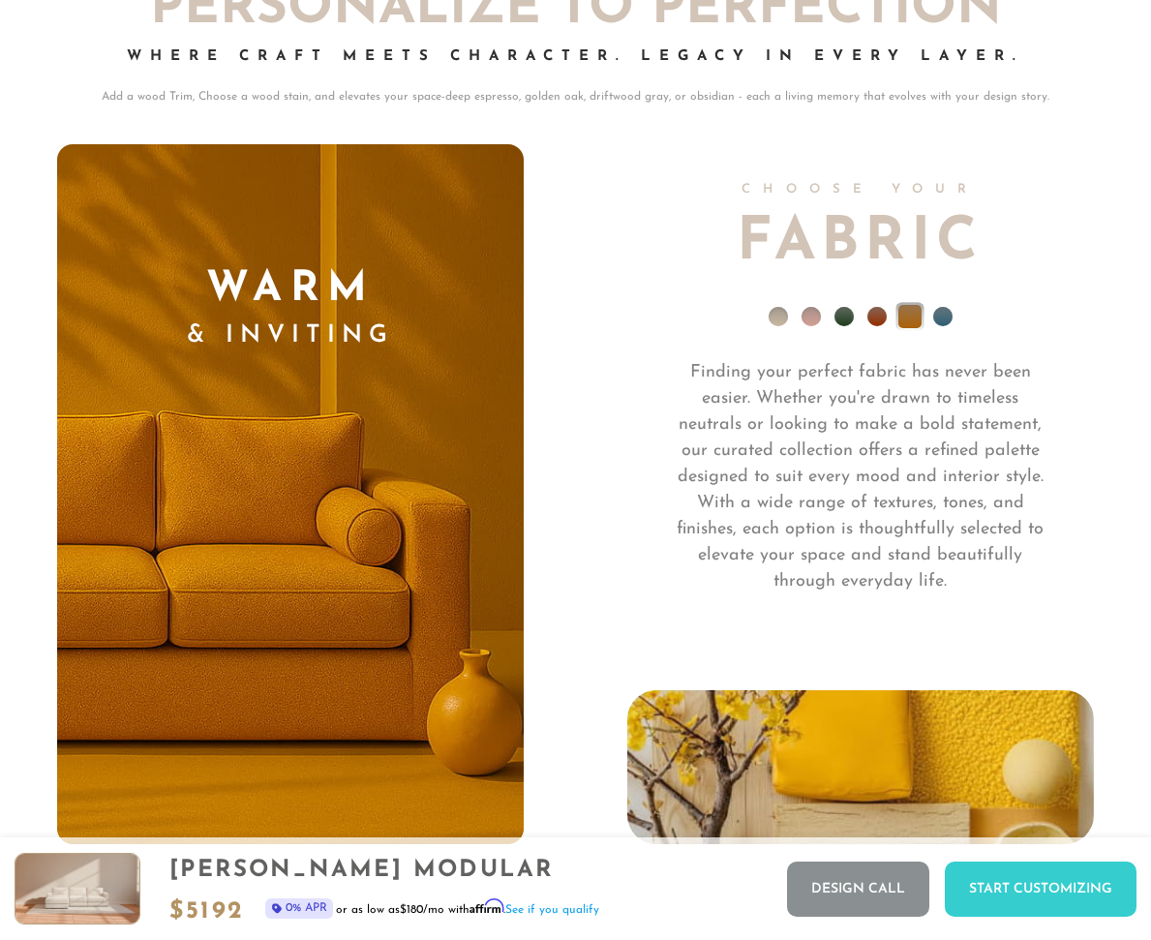
click at [945, 312] on li at bounding box center [942, 316] width 19 height 19
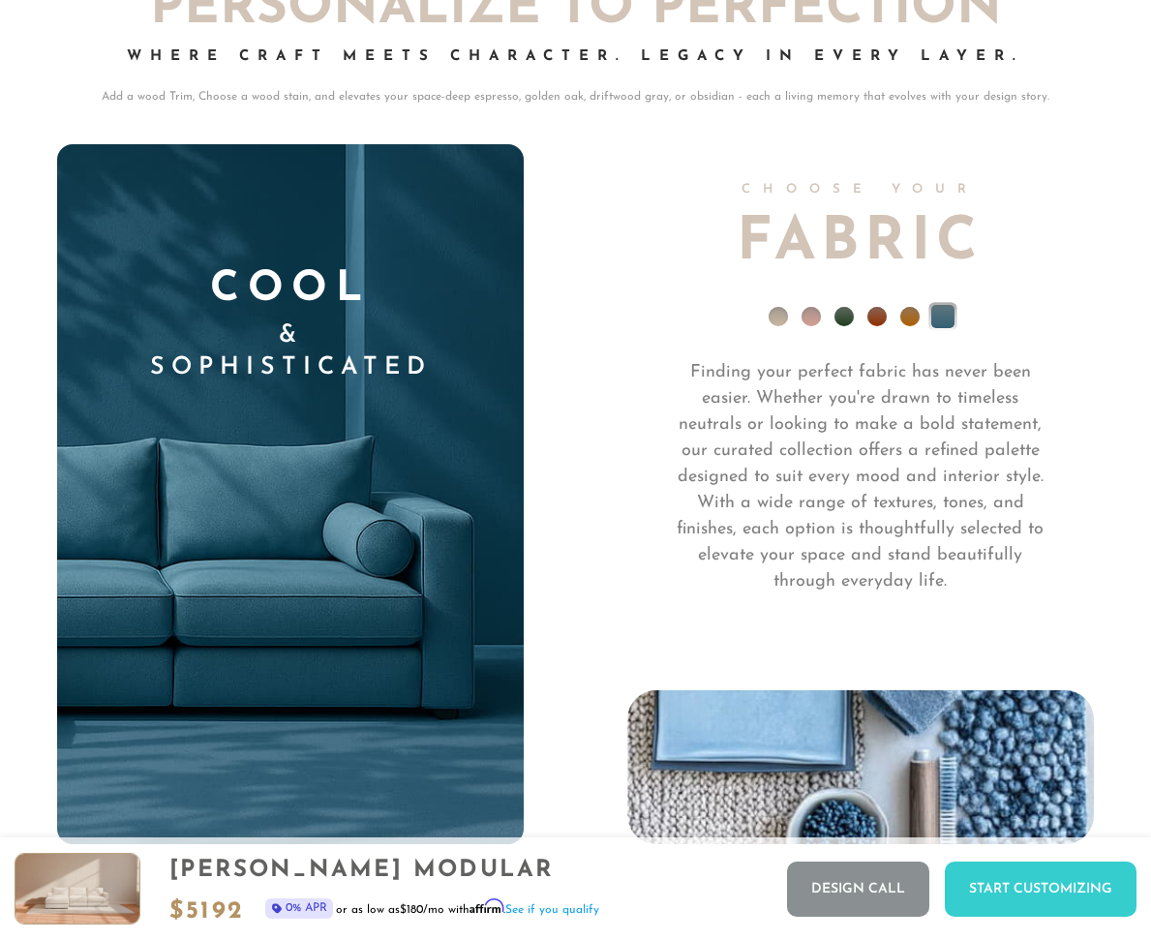
click at [848, 315] on li at bounding box center [843, 316] width 19 height 19
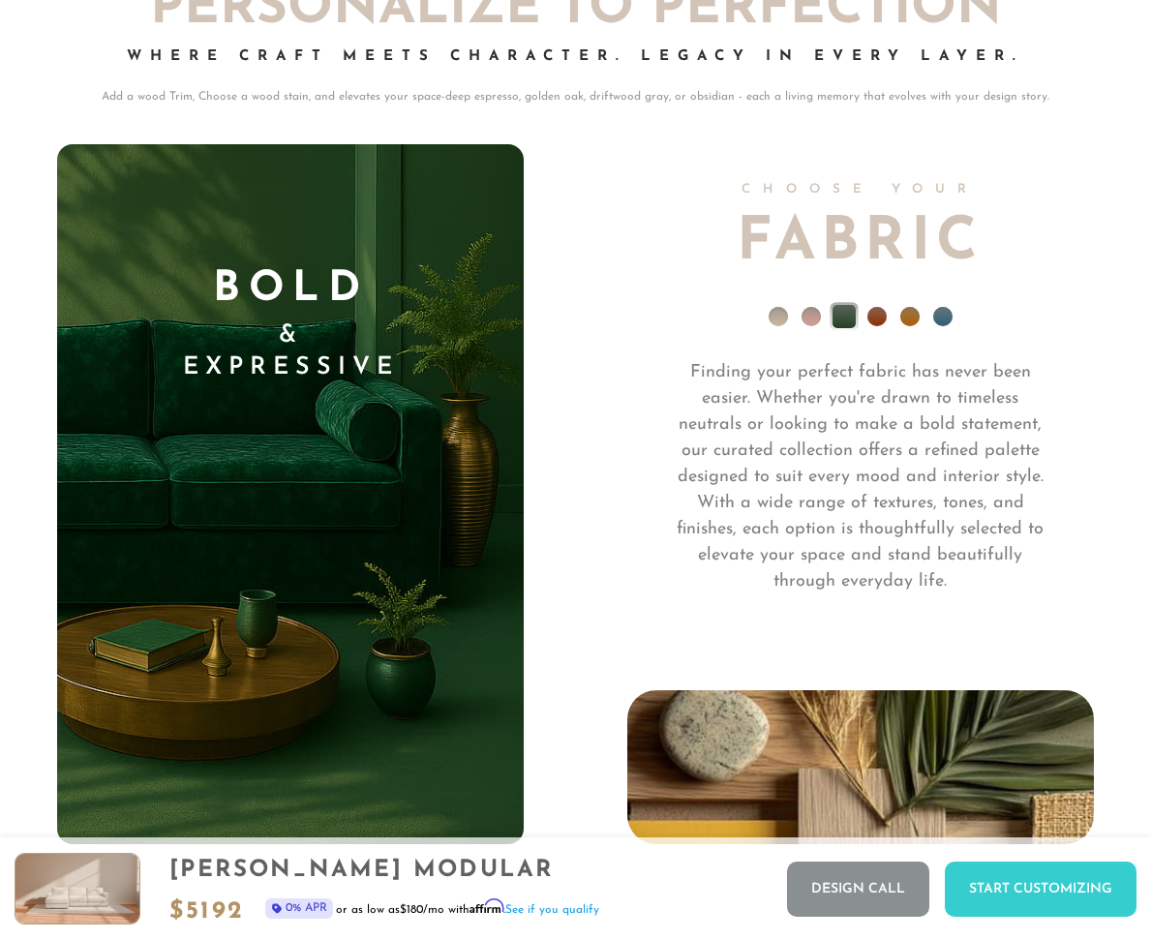
click at [793, 317] on ul at bounding box center [860, 321] width 467 height 77
click at [784, 317] on li at bounding box center [777, 316] width 19 height 19
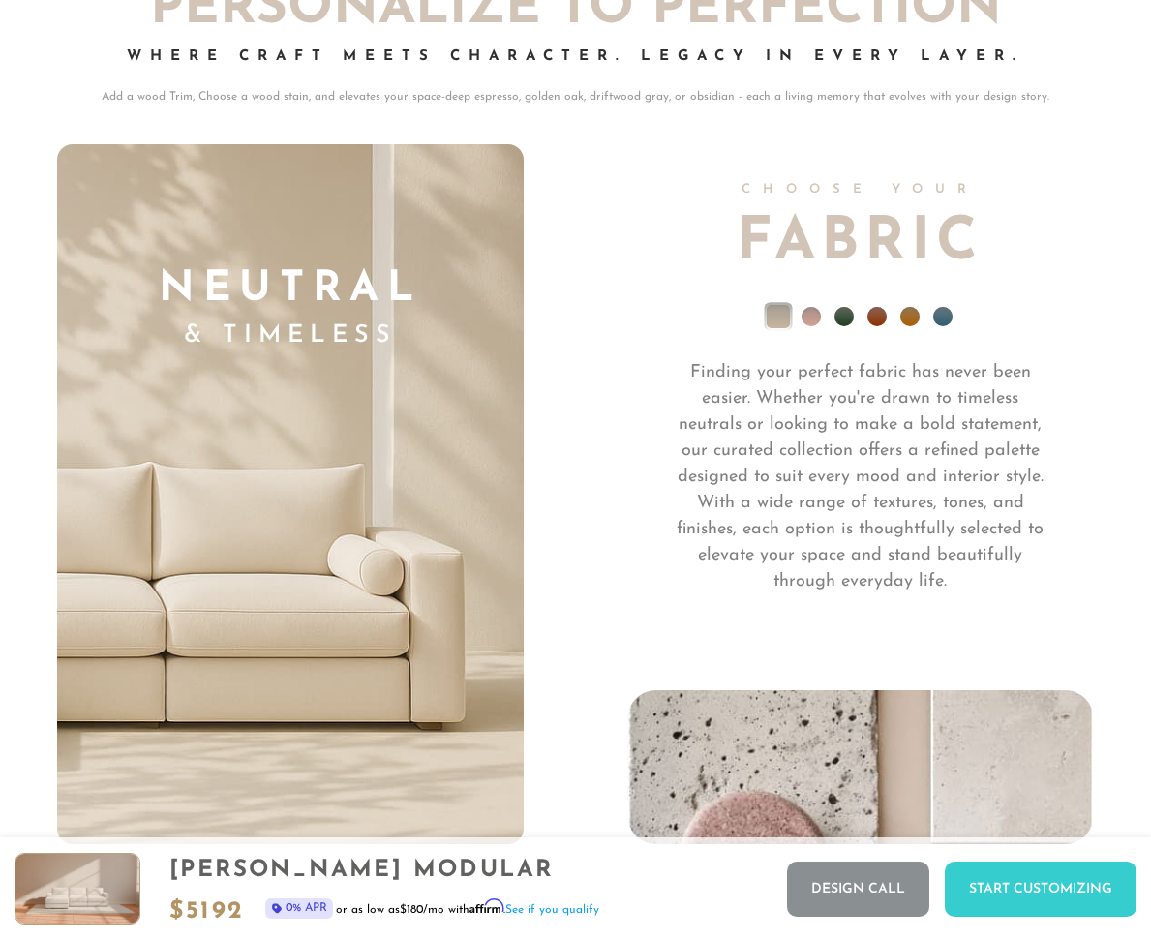
click at [811, 305] on ul at bounding box center [860, 321] width 467 height 77
click at [813, 314] on li at bounding box center [810, 316] width 19 height 19
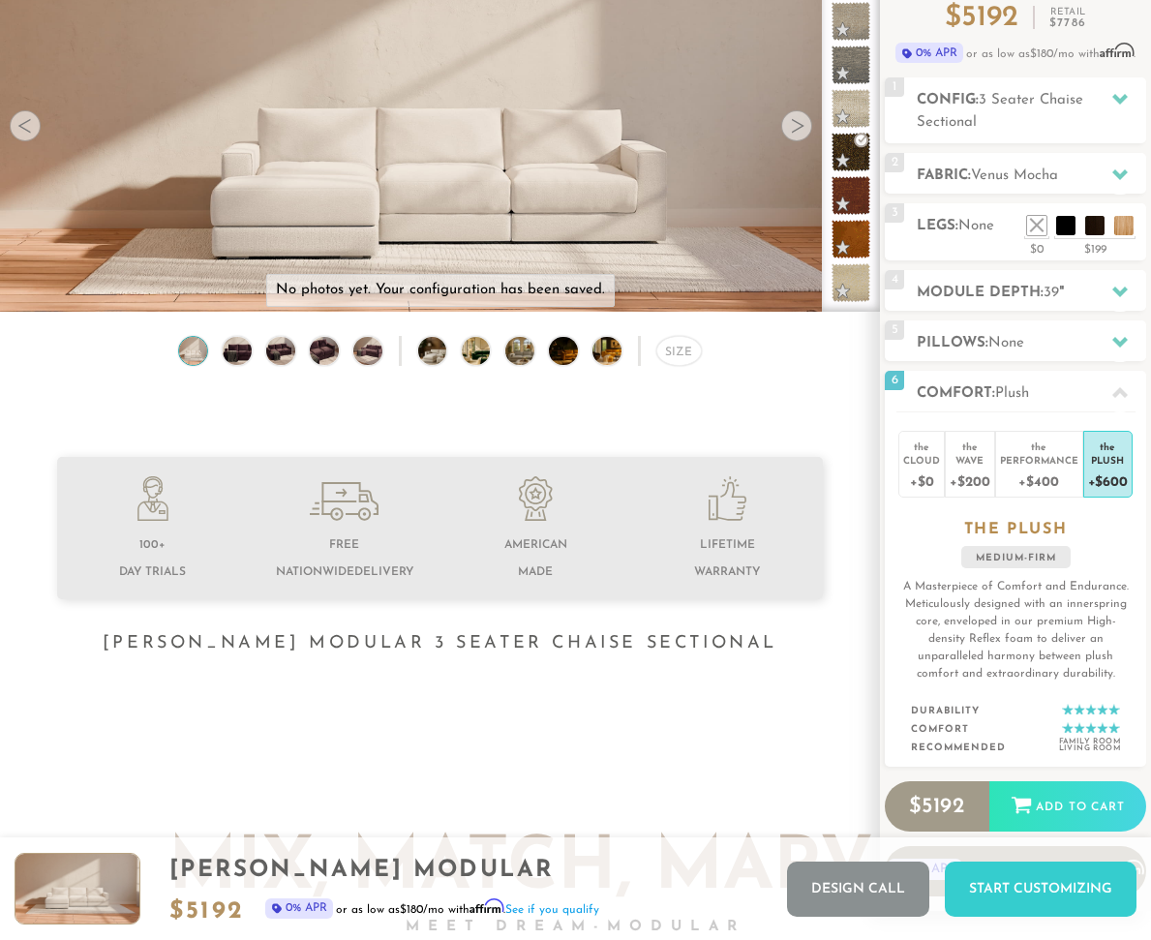
scroll to position [0, 0]
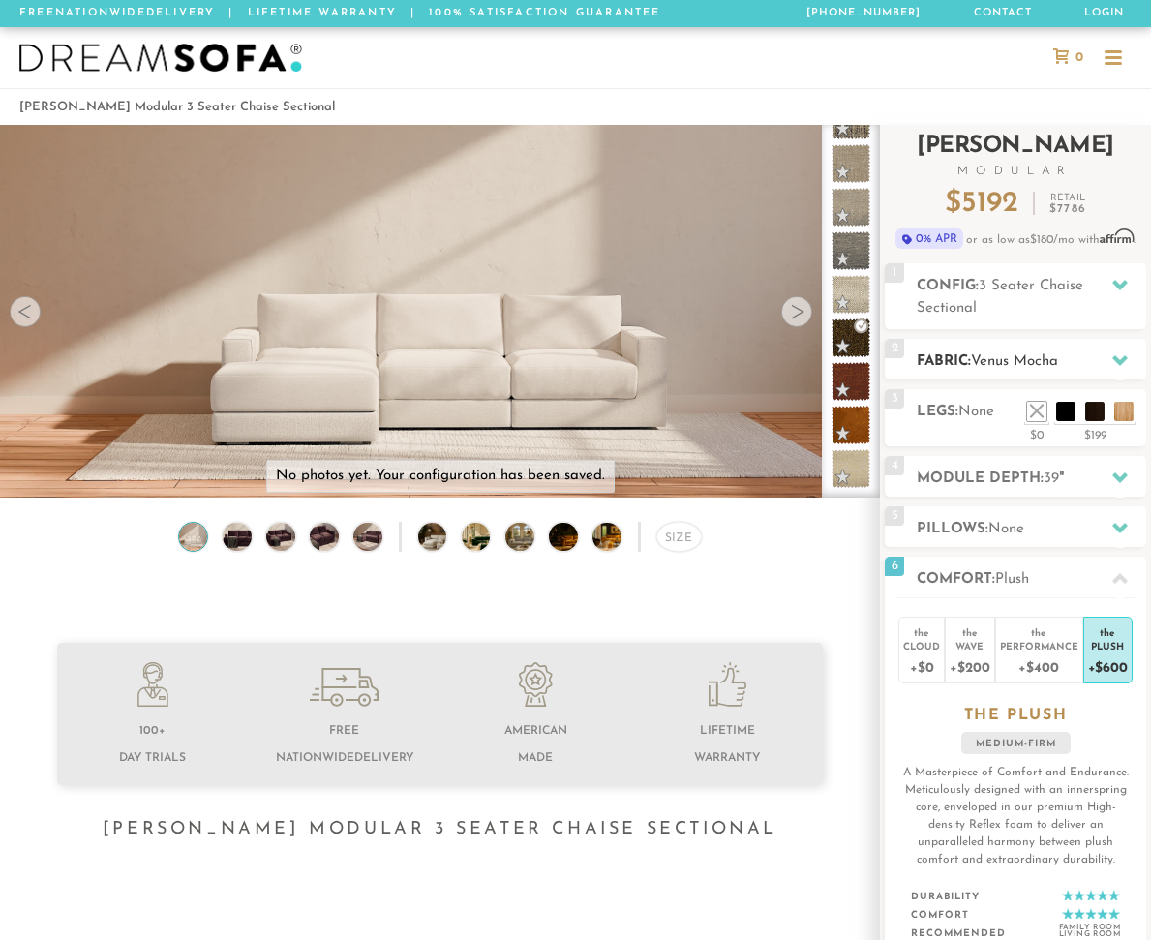
click at [1026, 350] on h2 "Fabric: [PERSON_NAME]" at bounding box center [1031, 361] width 229 height 22
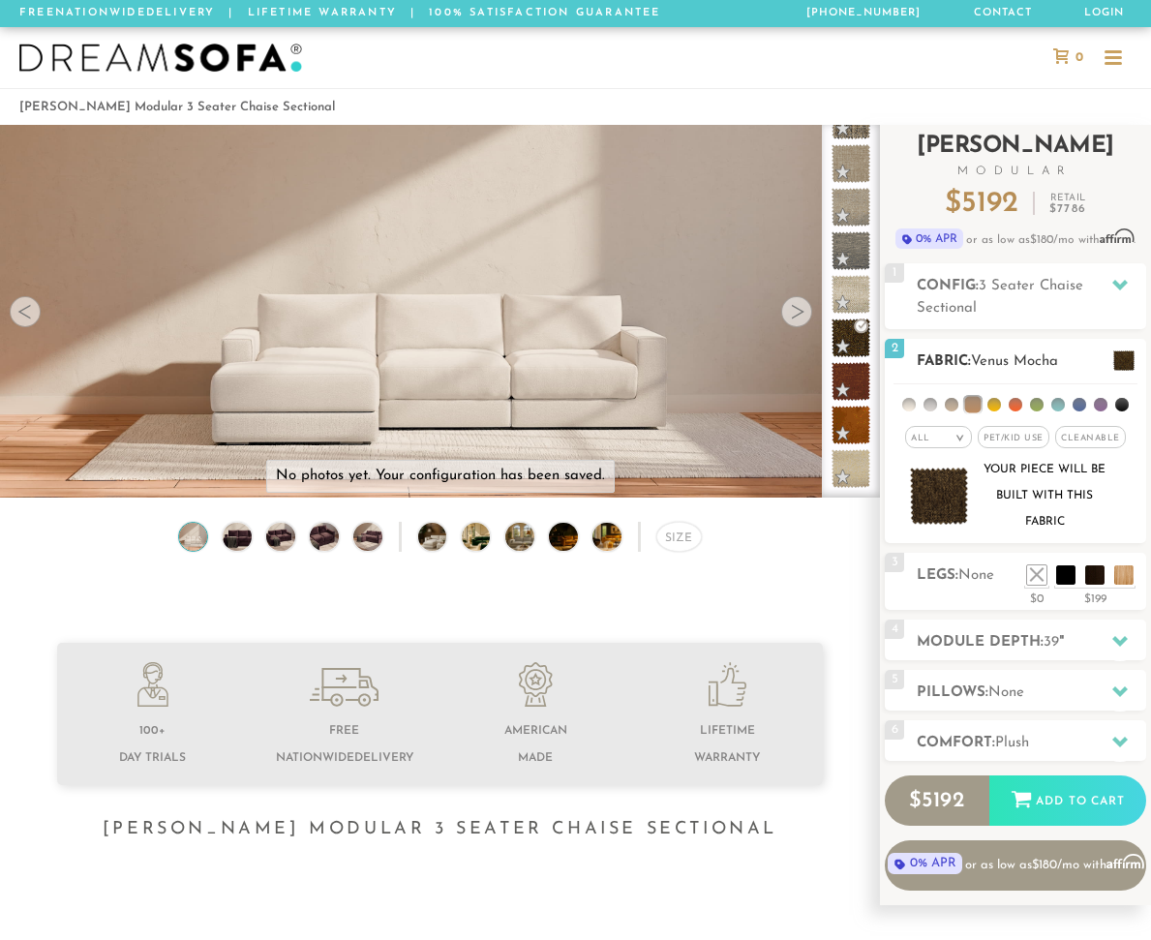
click at [940, 500] on img at bounding box center [939, 495] width 59 height 56
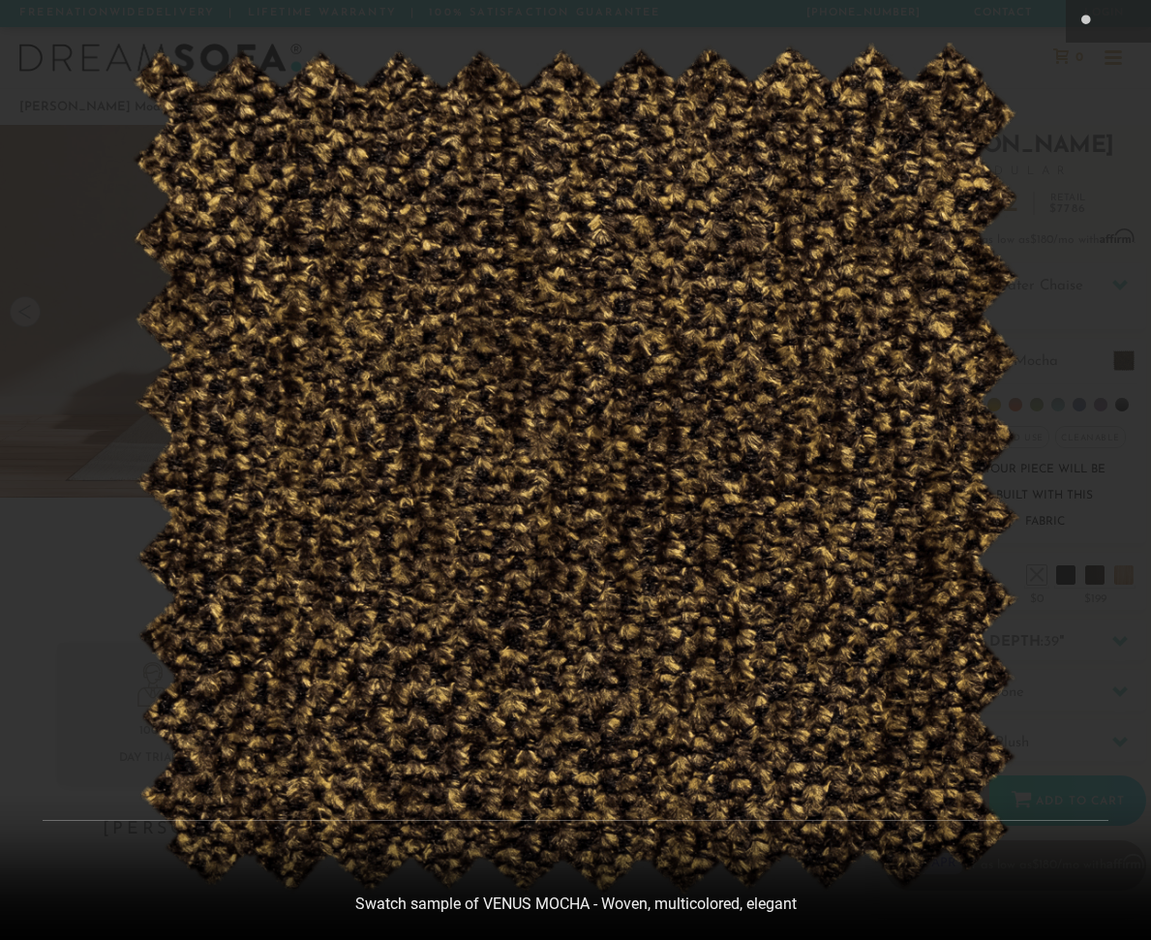
click at [1085, 48] on div at bounding box center [575, 470] width 1151 height 940
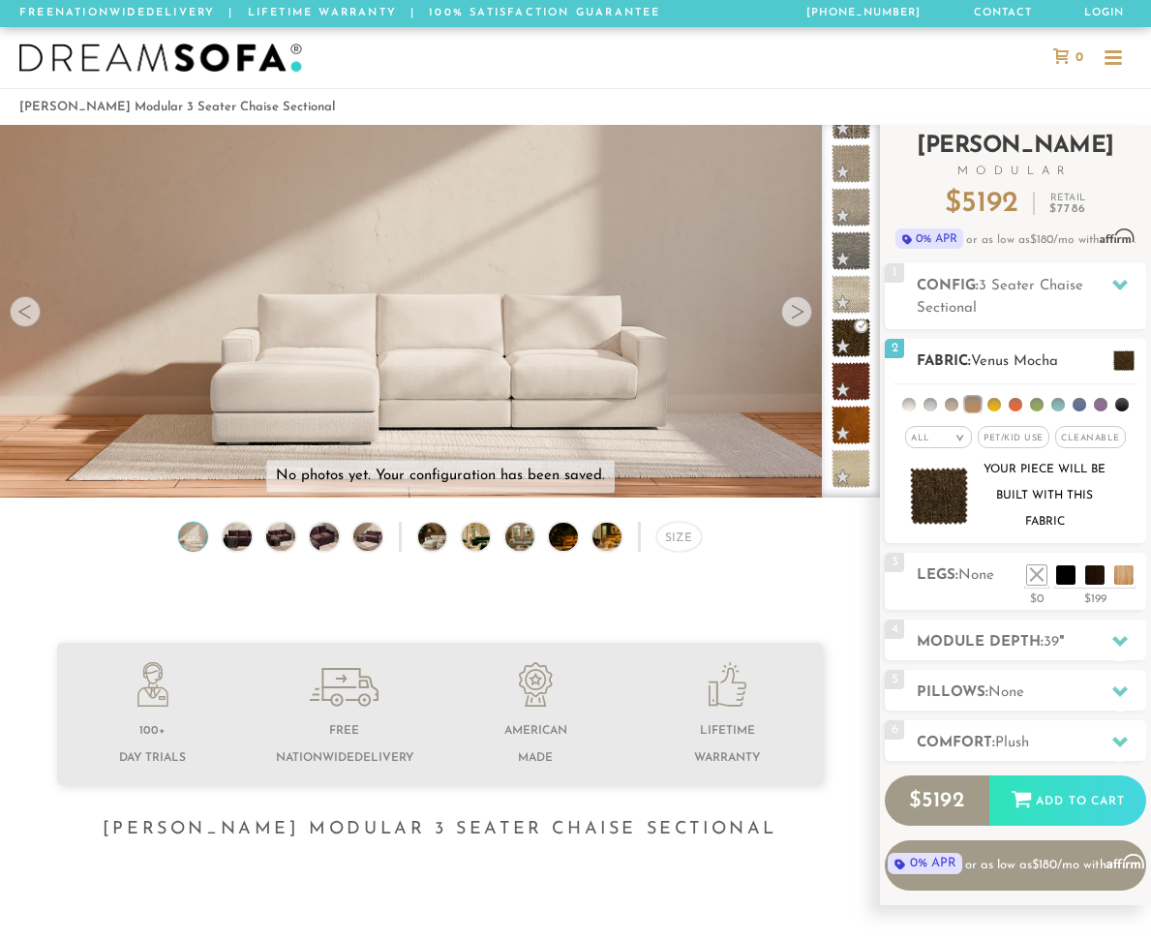
click at [977, 405] on li at bounding box center [973, 405] width 16 height 16
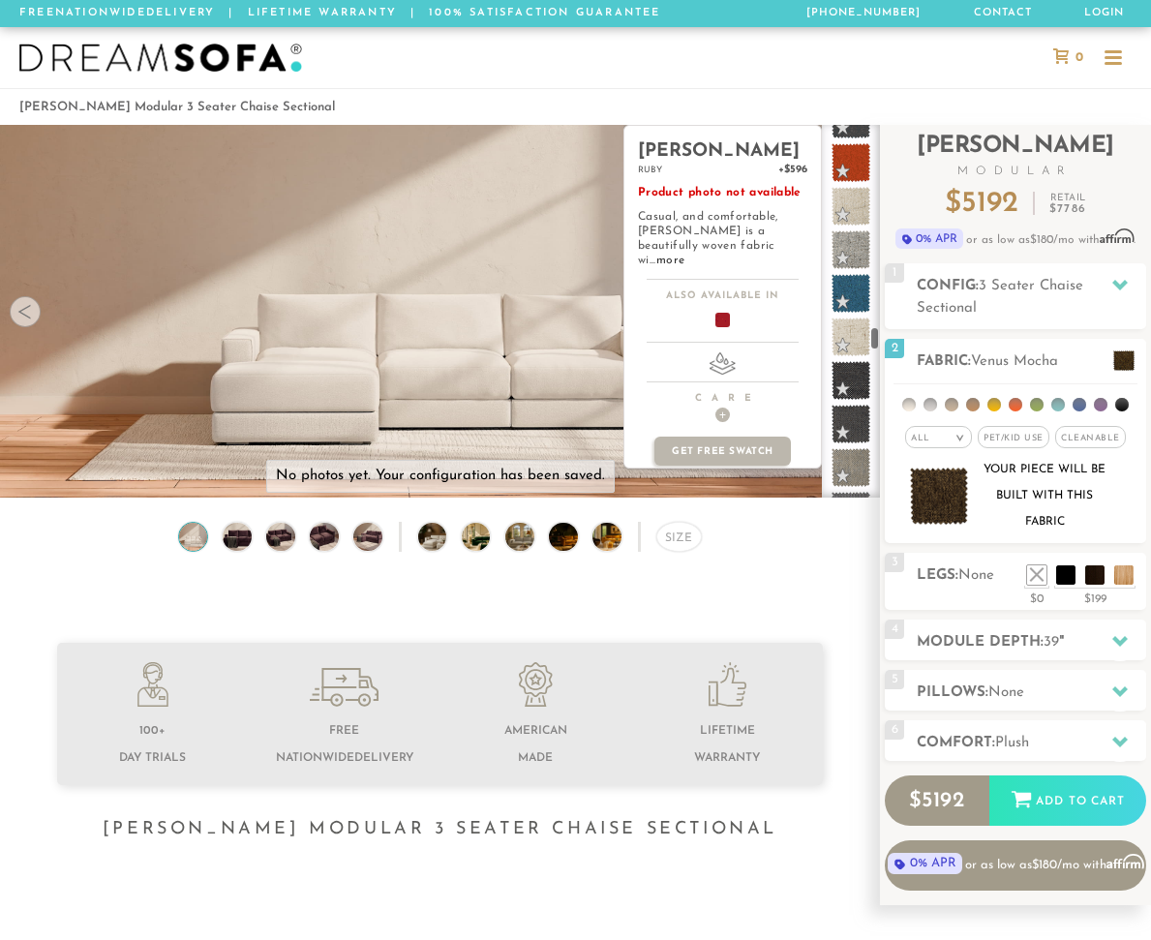
scroll to position [5206, 0]
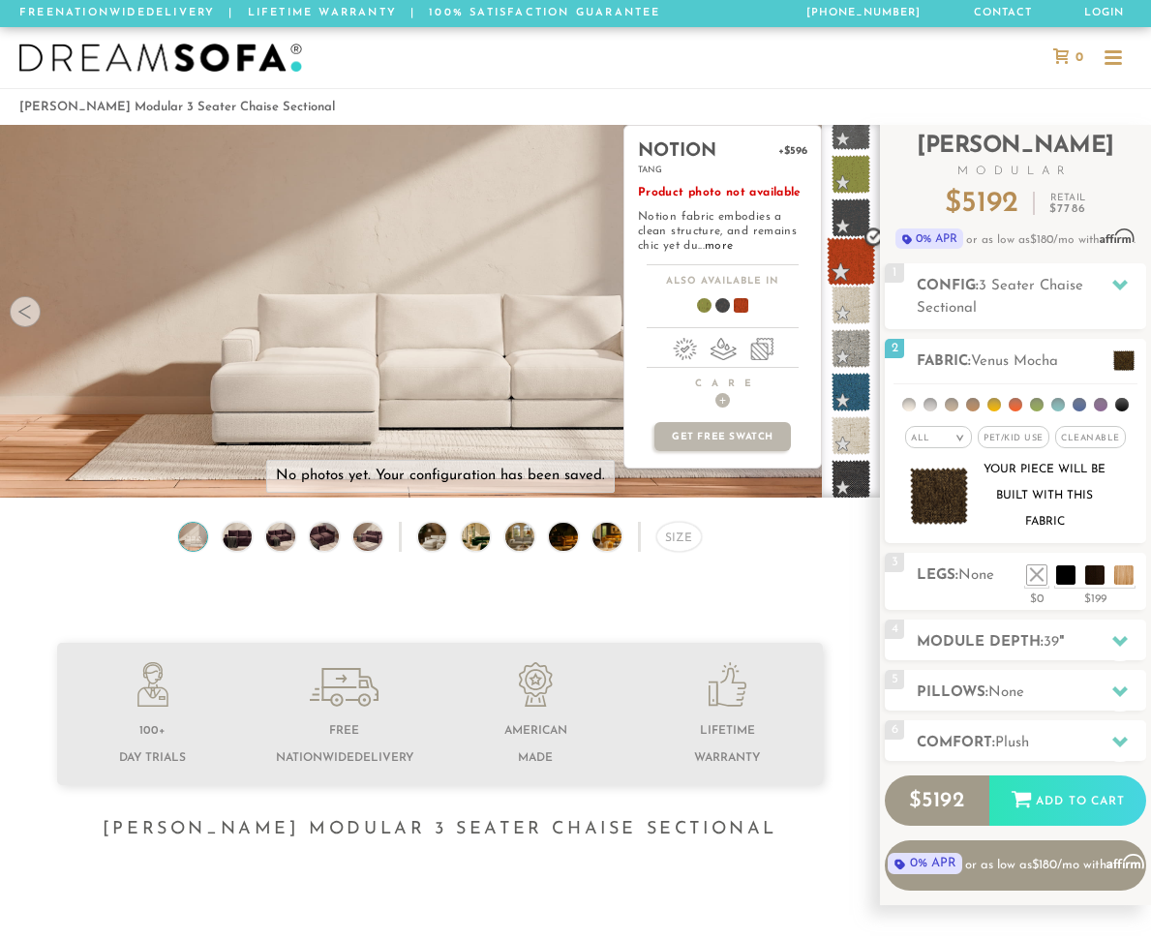
click at [855, 254] on span at bounding box center [851, 261] width 48 height 48
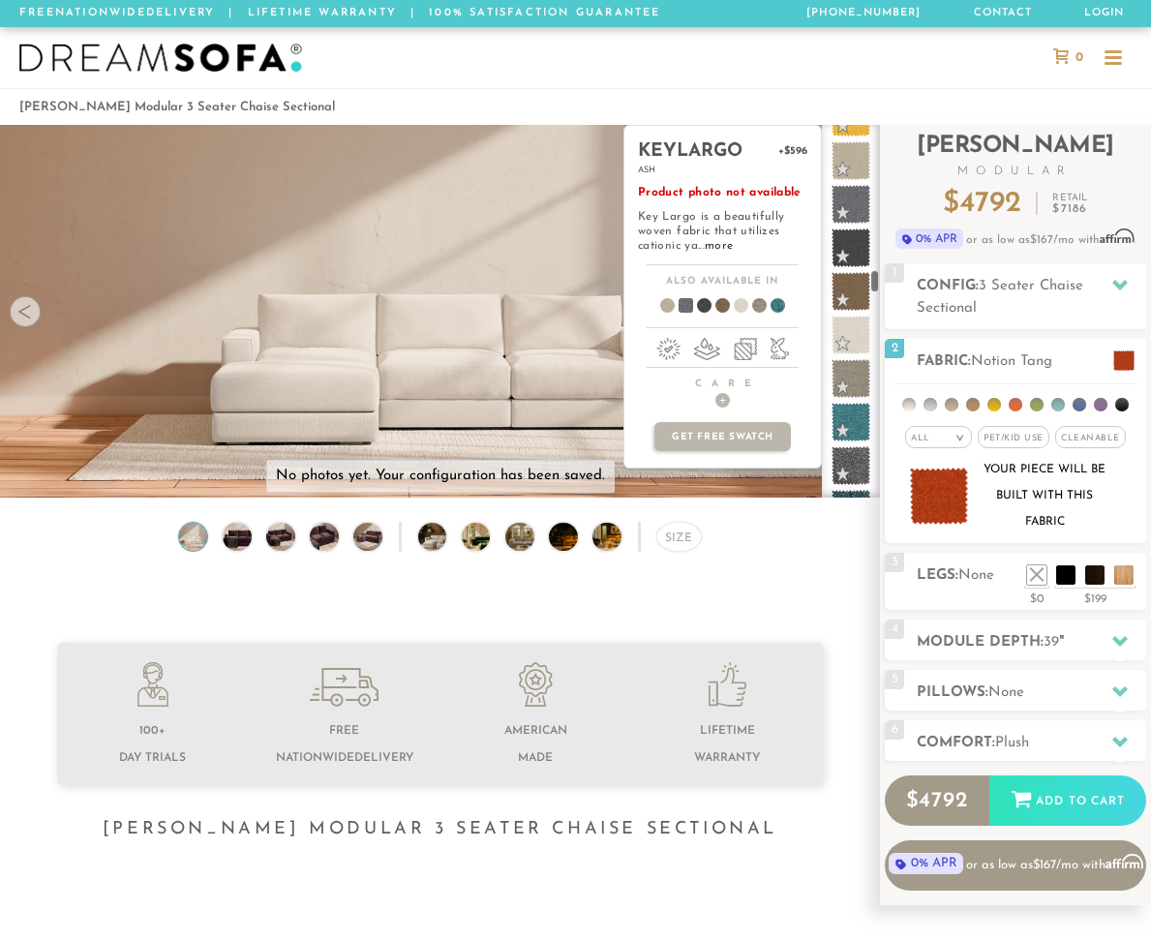
scroll to position [3815, 0]
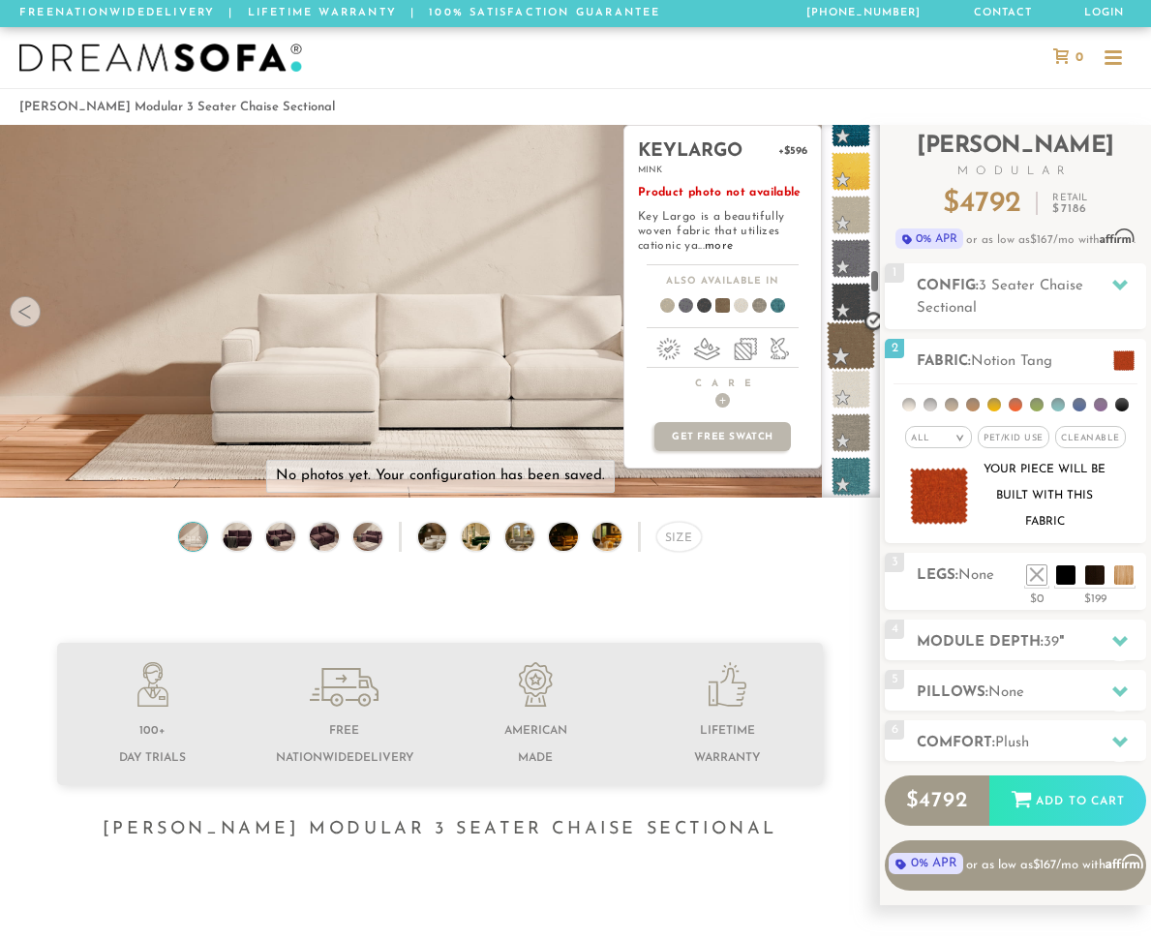
click at [859, 344] on span at bounding box center [851, 345] width 48 height 48
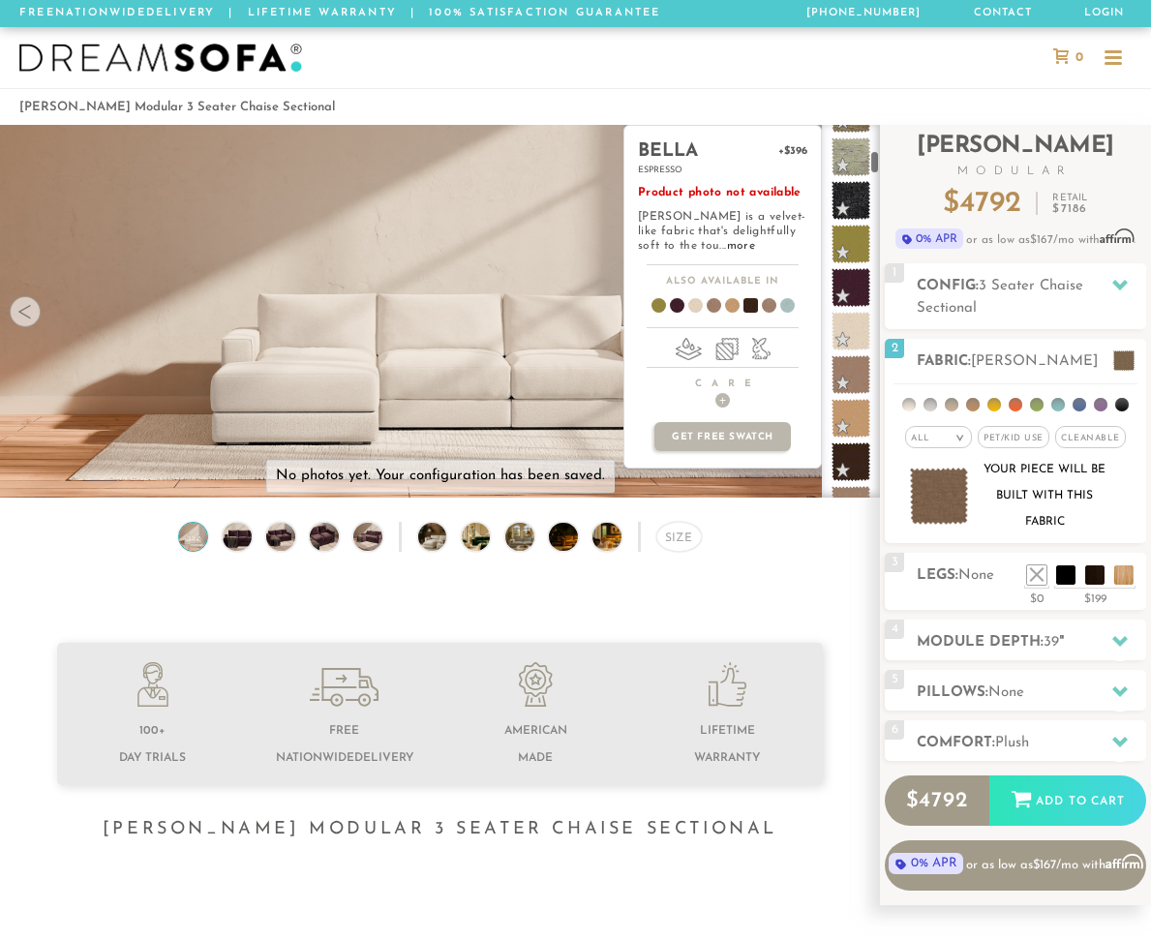
scroll to position [0, 0]
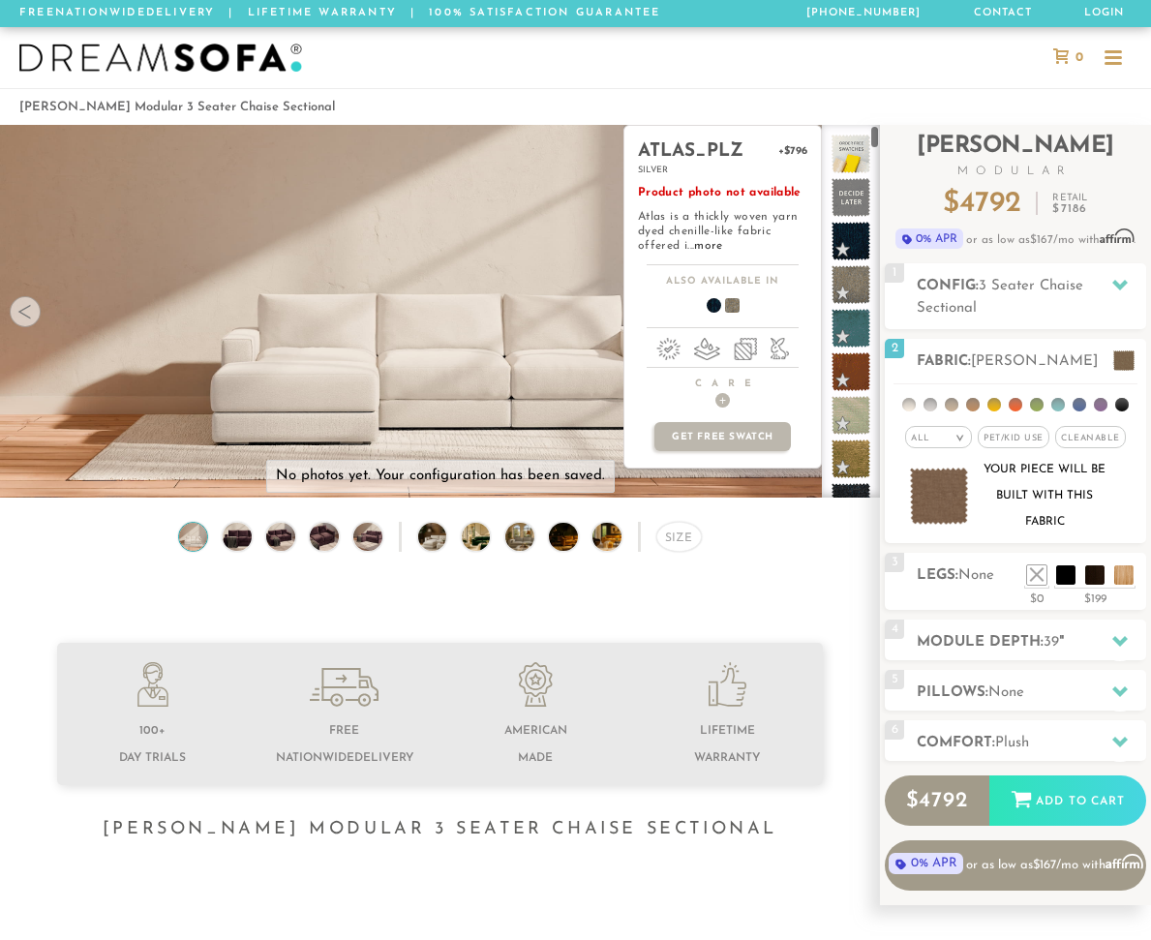
click at [859, 292] on span at bounding box center [850, 284] width 39 height 39
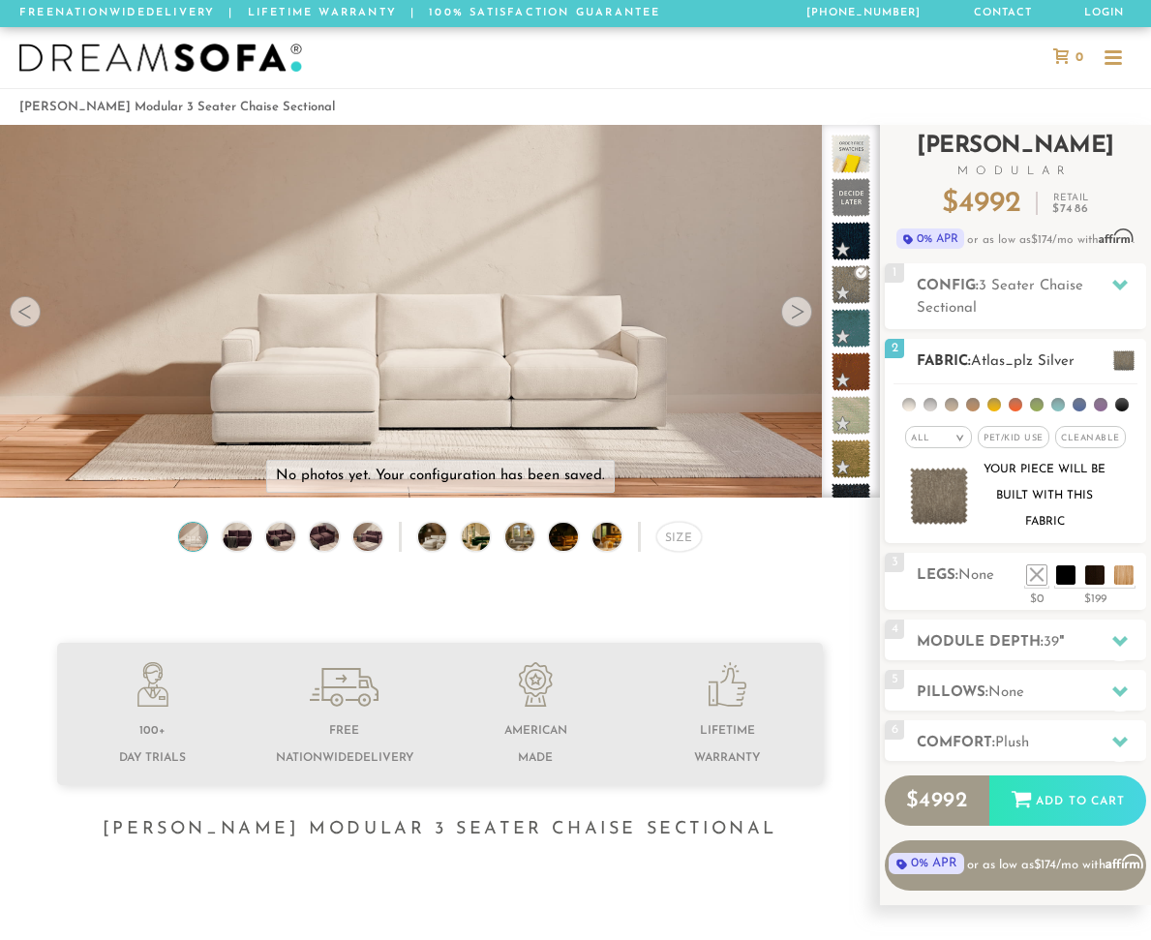
click at [990, 433] on span "Pet/Kid Use x" at bounding box center [1014, 437] width 72 height 22
click at [1074, 442] on span "Cleanable x" at bounding box center [1097, 437] width 71 height 22
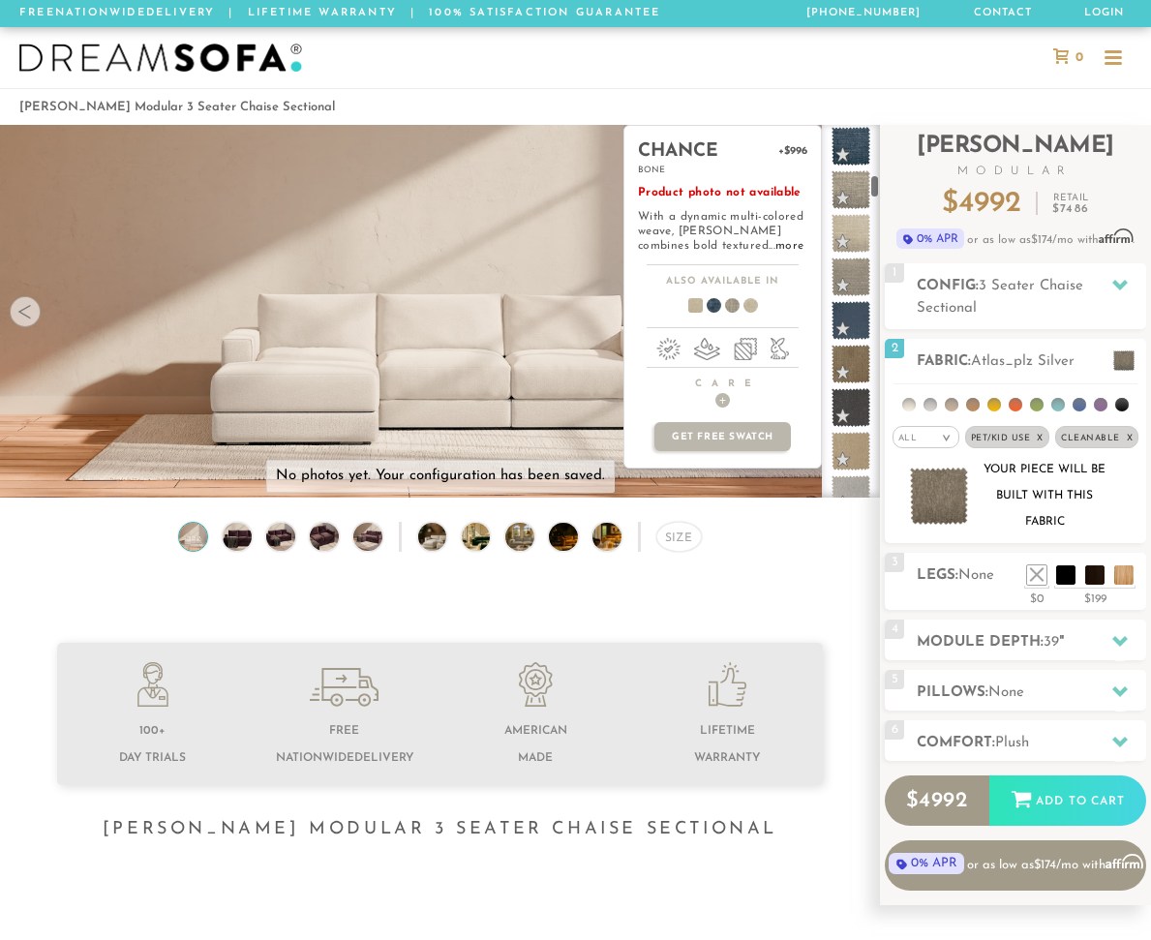
scroll to position [1336, 0]
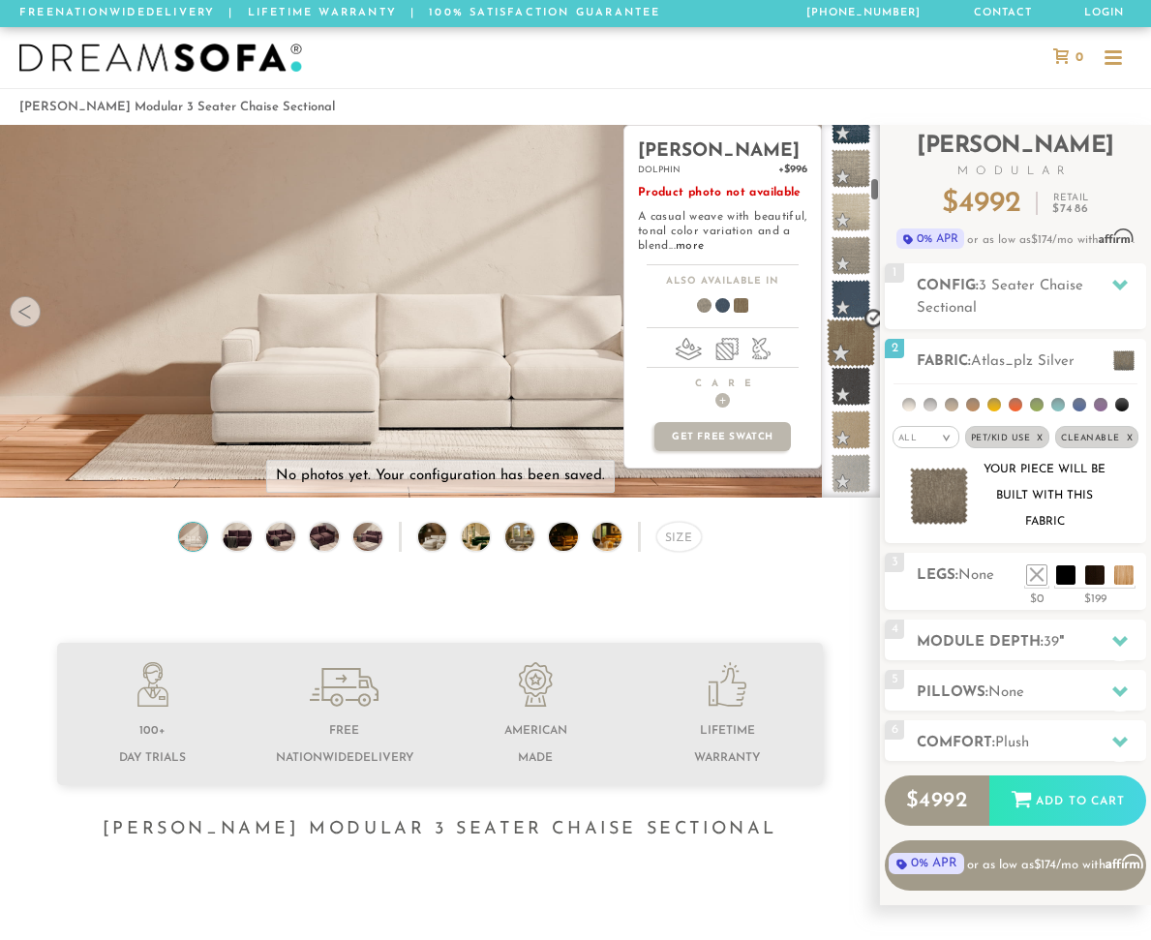
click at [857, 338] on span at bounding box center [851, 342] width 48 height 48
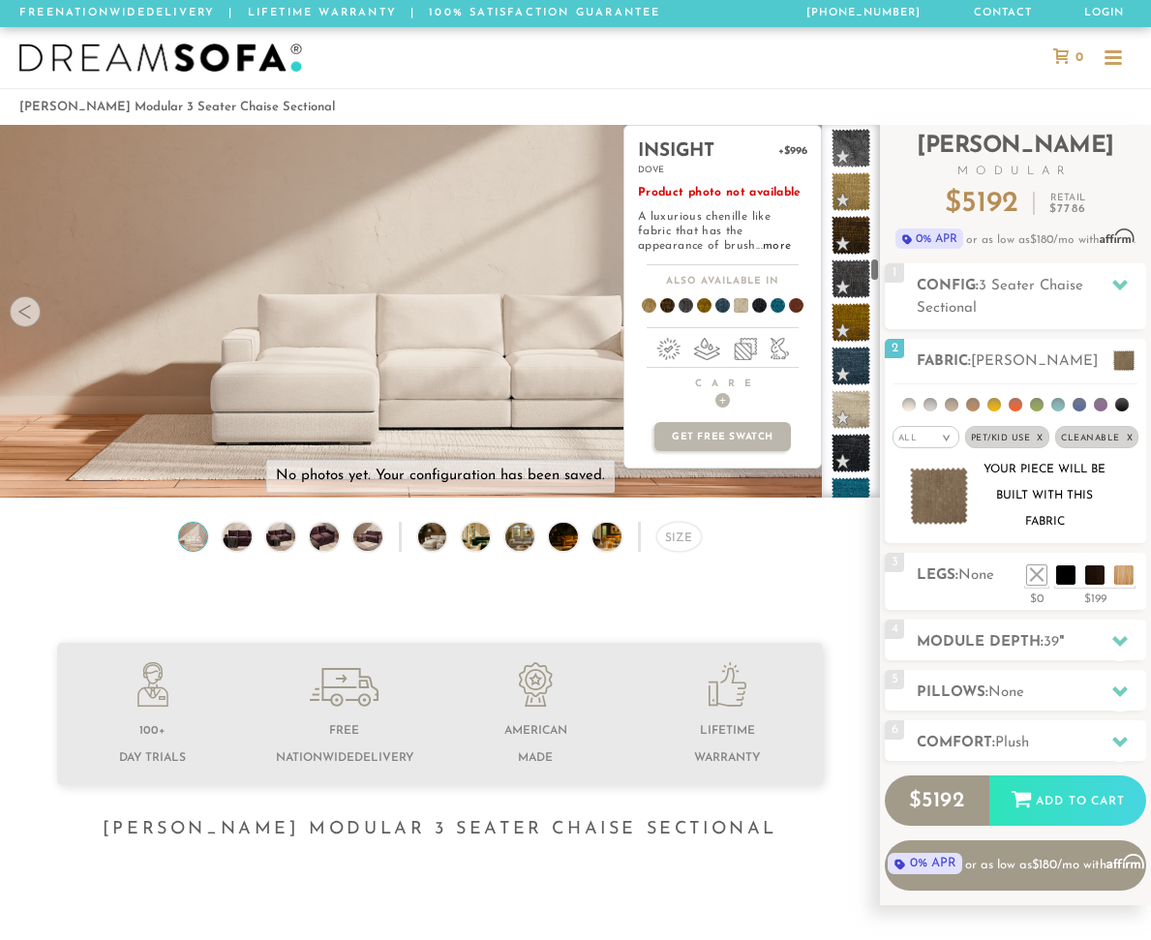
scroll to position [3371, 0]
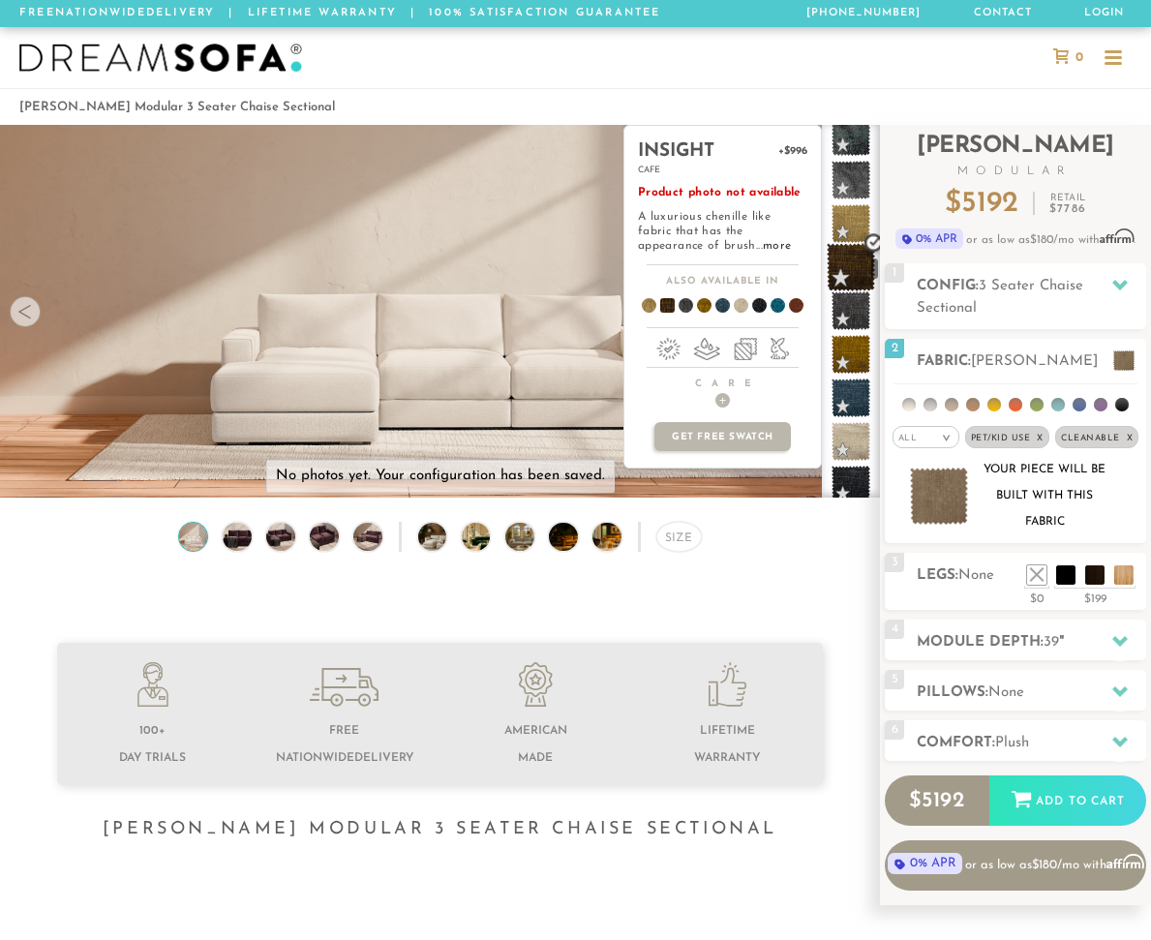
click at [851, 256] on span at bounding box center [851, 267] width 48 height 48
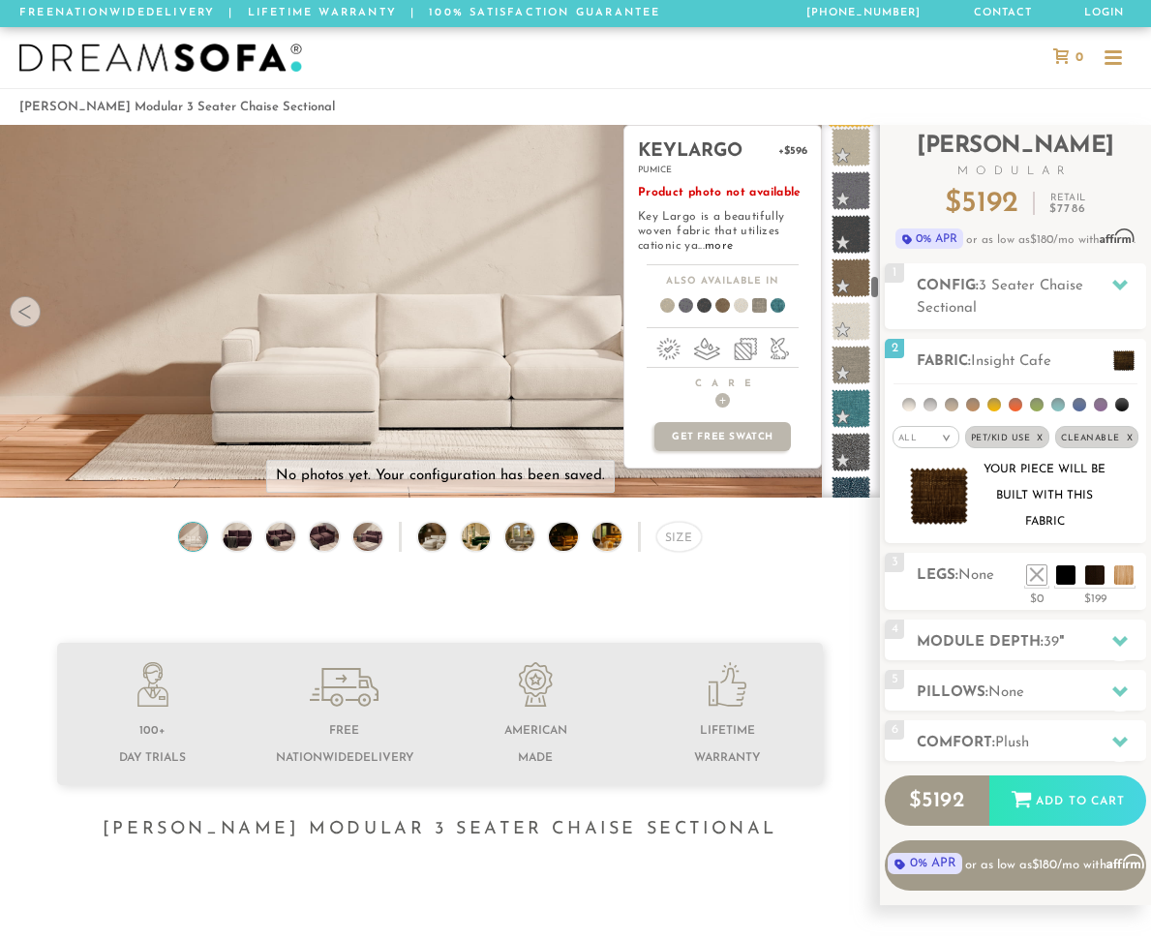
scroll to position [3844, 0]
click at [861, 276] on span at bounding box center [851, 273] width 48 height 48
